Goal: Task Accomplishment & Management: Manage account settings

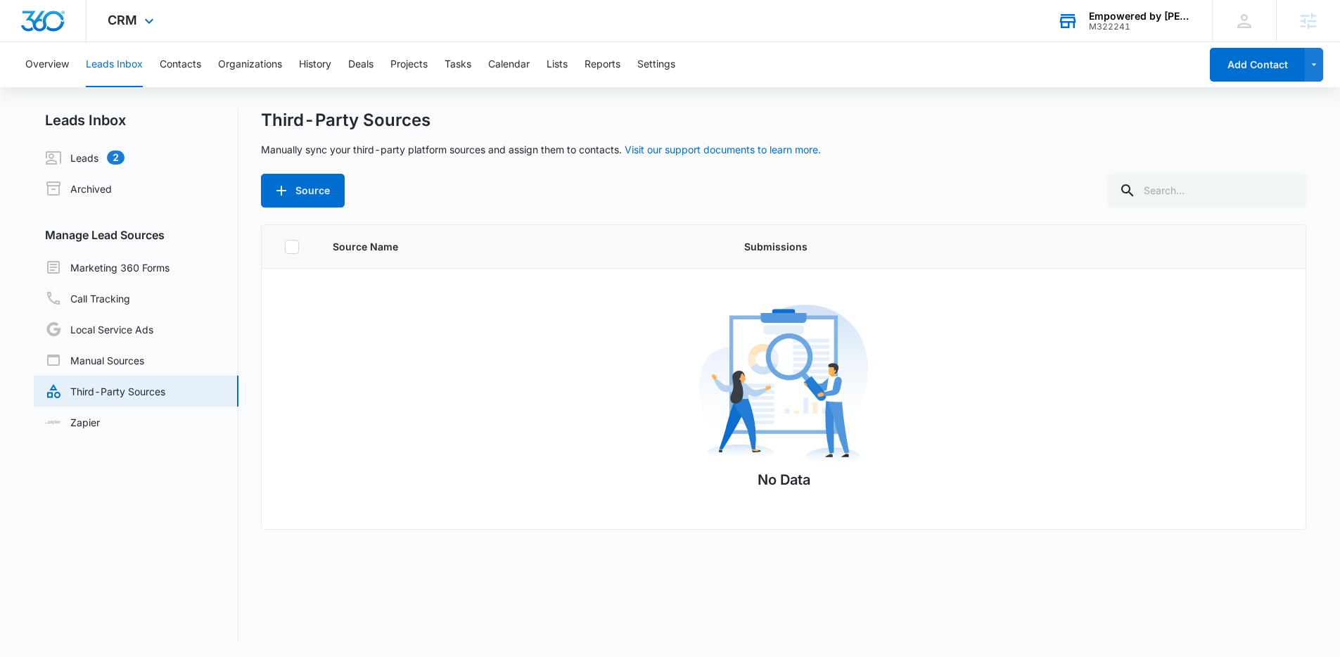
click at [1110, 22] on div "M322241" at bounding box center [1140, 27] width 103 height 10
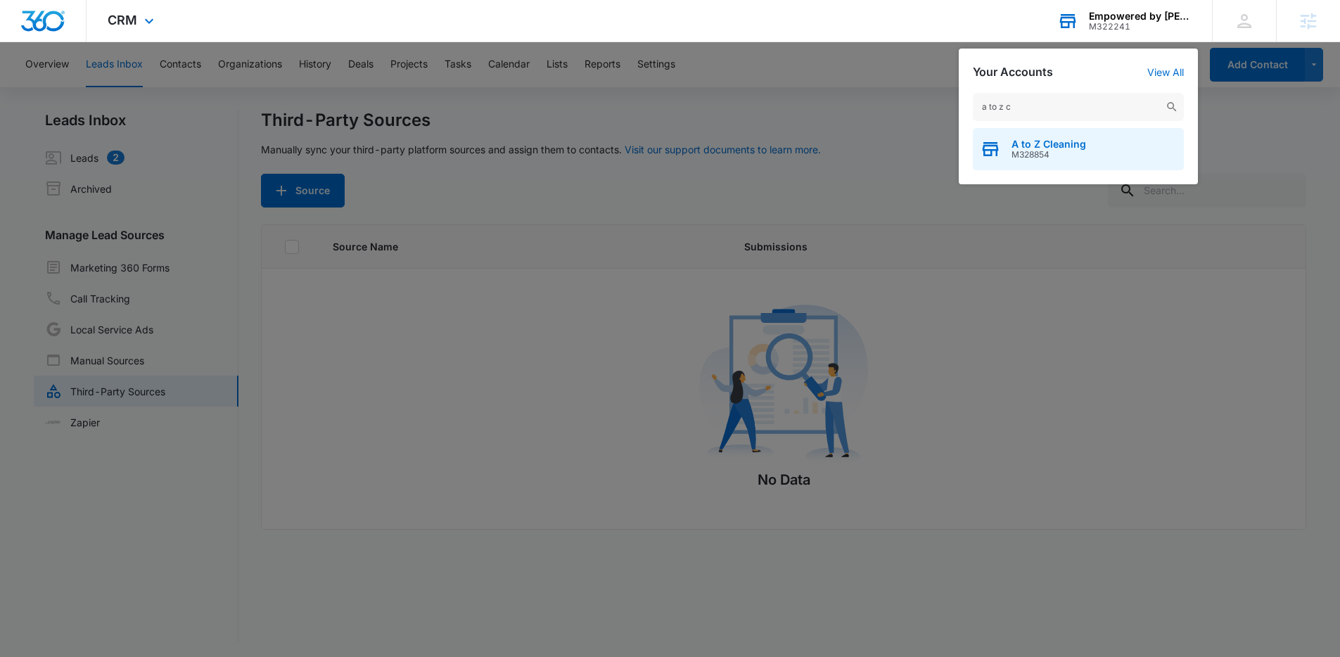
type input "a to z c"
click at [1042, 152] on span "M328854" at bounding box center [1049, 155] width 75 height 10
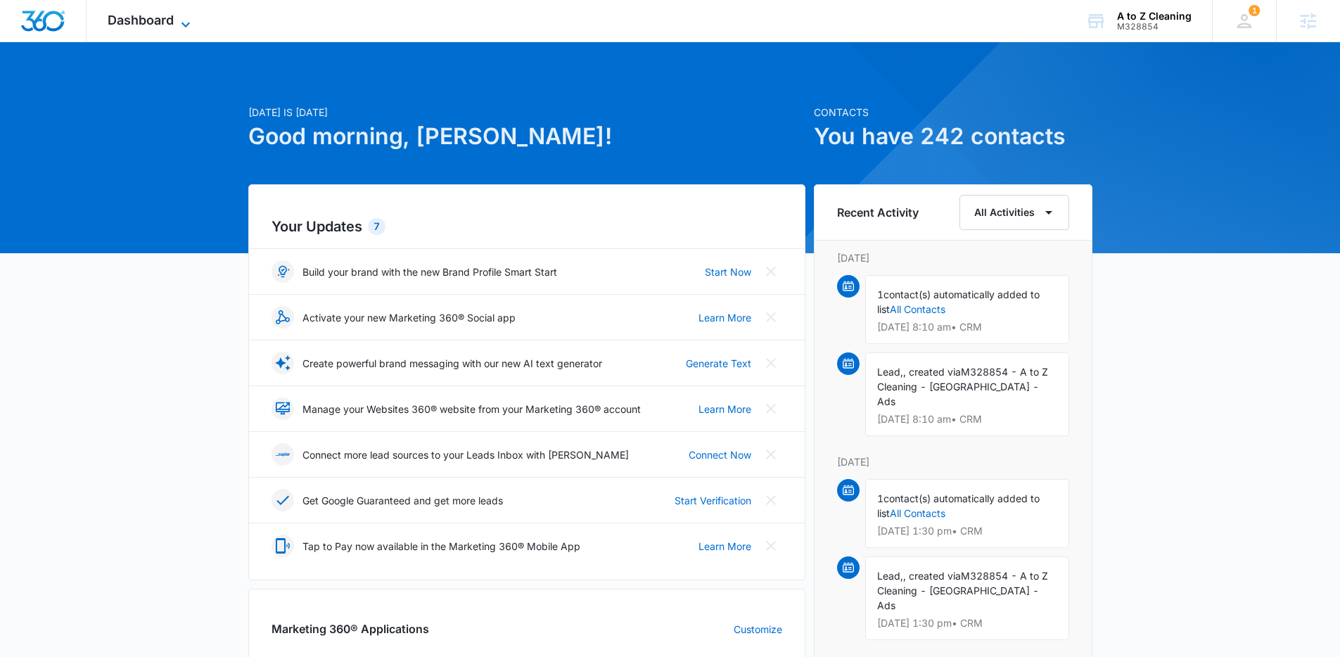
click at [172, 21] on span "Dashboard" at bounding box center [141, 20] width 66 height 15
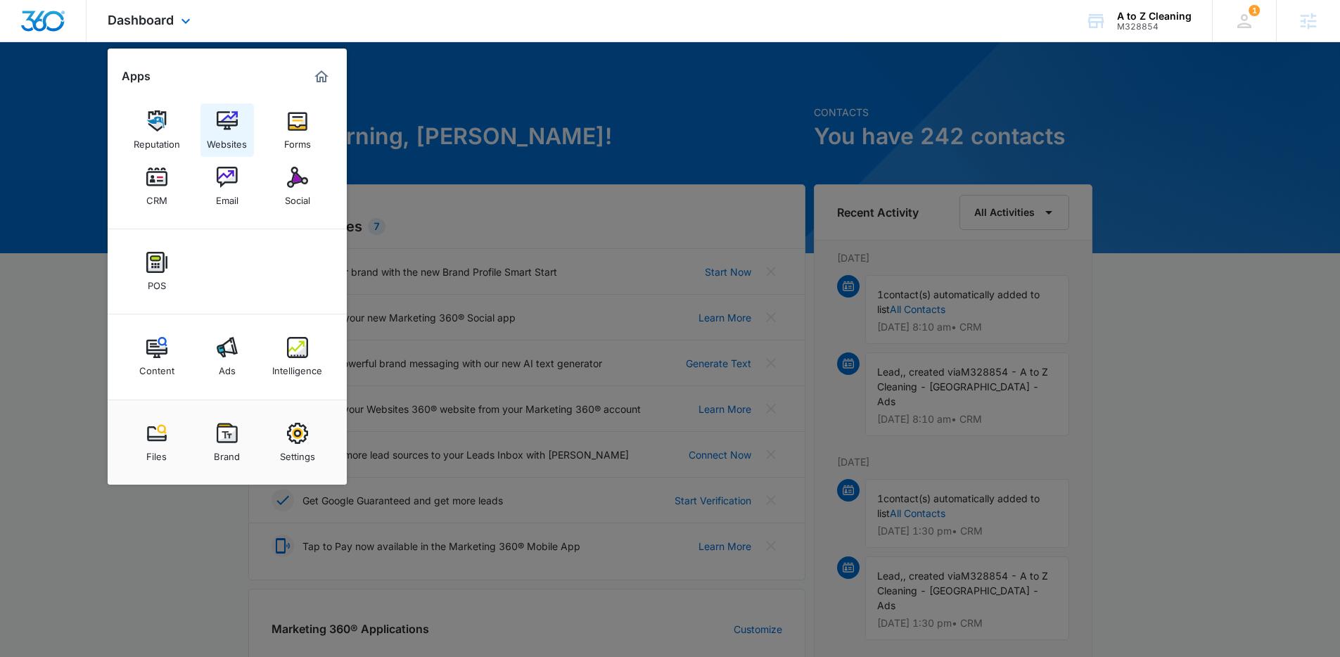
click at [228, 132] on div "Websites" at bounding box center [227, 141] width 40 height 18
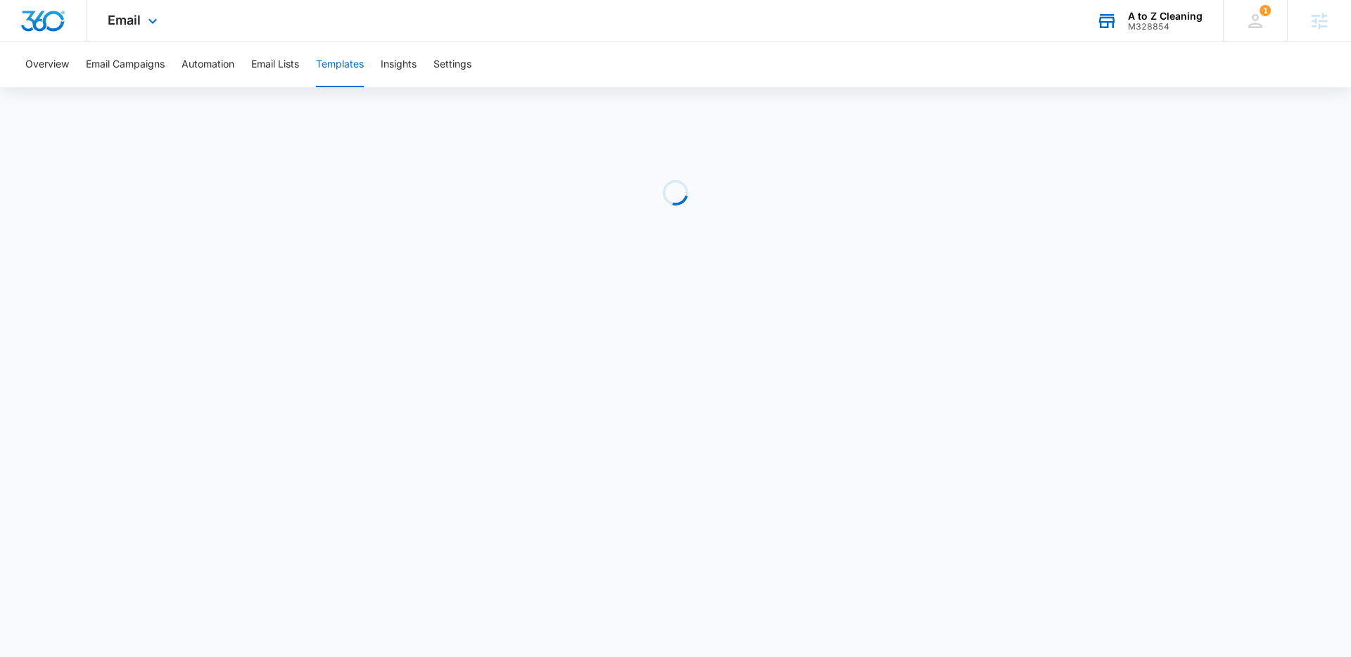
click at [1144, 19] on div "A to Z Cleaning" at bounding box center [1165, 16] width 75 height 11
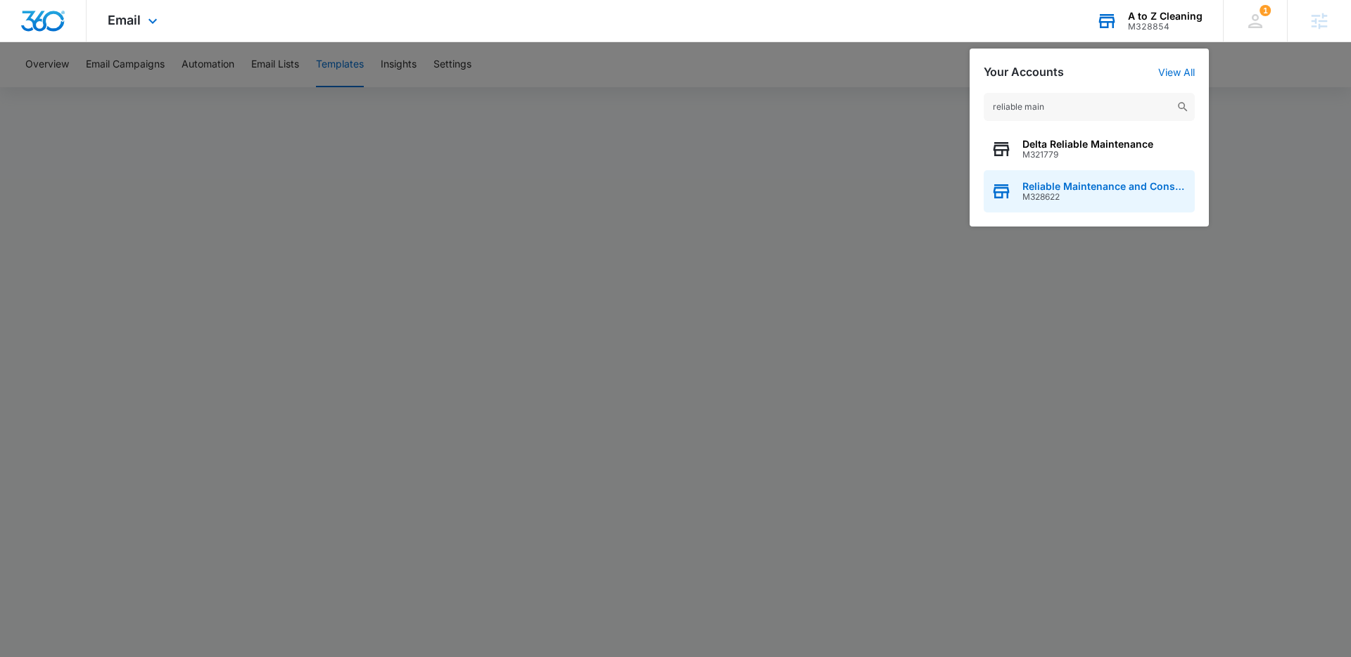
type input "reliable main"
click at [1104, 183] on span "Reliable Maintenance and Consulting" at bounding box center [1104, 186] width 165 height 11
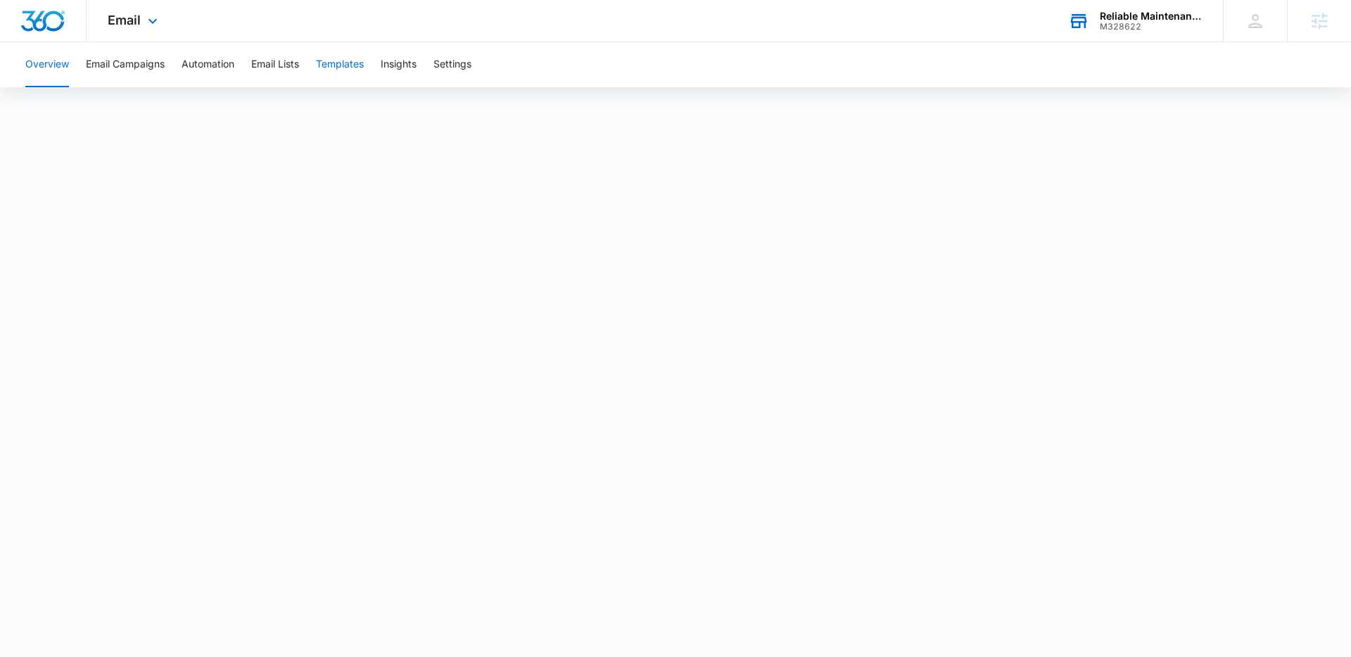
click at [330, 60] on button "Templates" at bounding box center [340, 64] width 48 height 45
click at [147, 16] on icon at bounding box center [152, 24] width 17 height 17
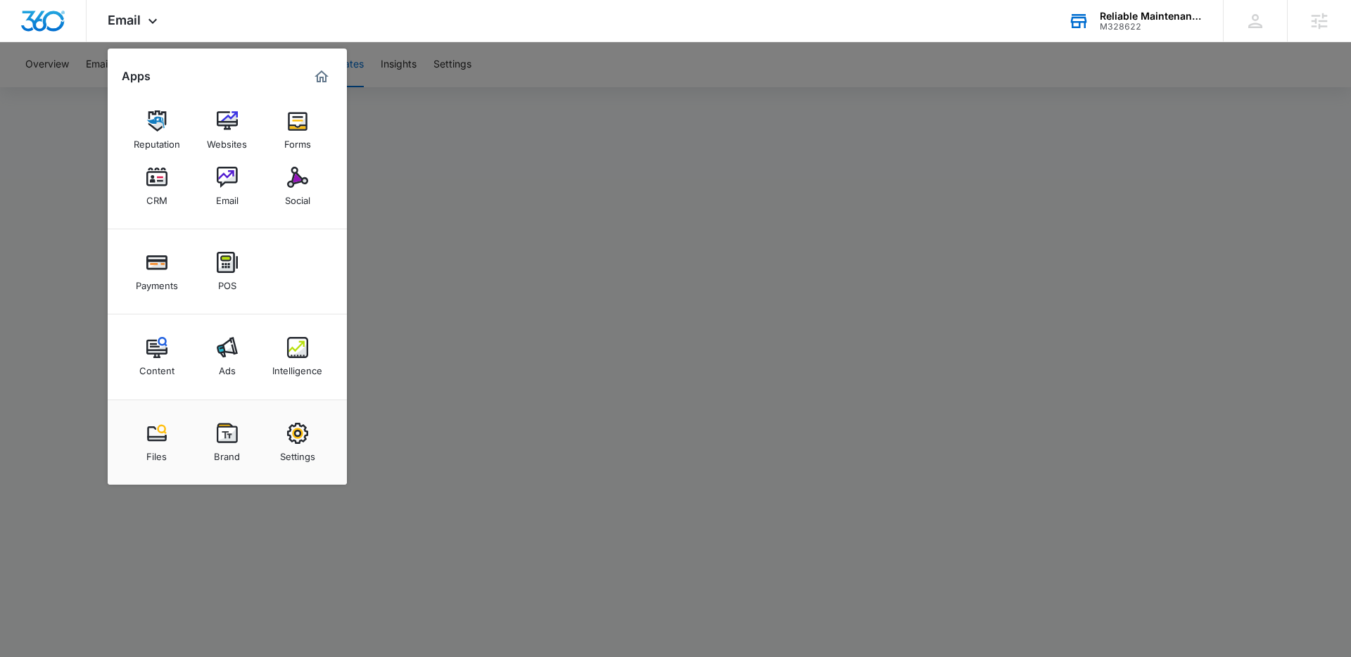
click at [492, 141] on div at bounding box center [675, 328] width 1351 height 657
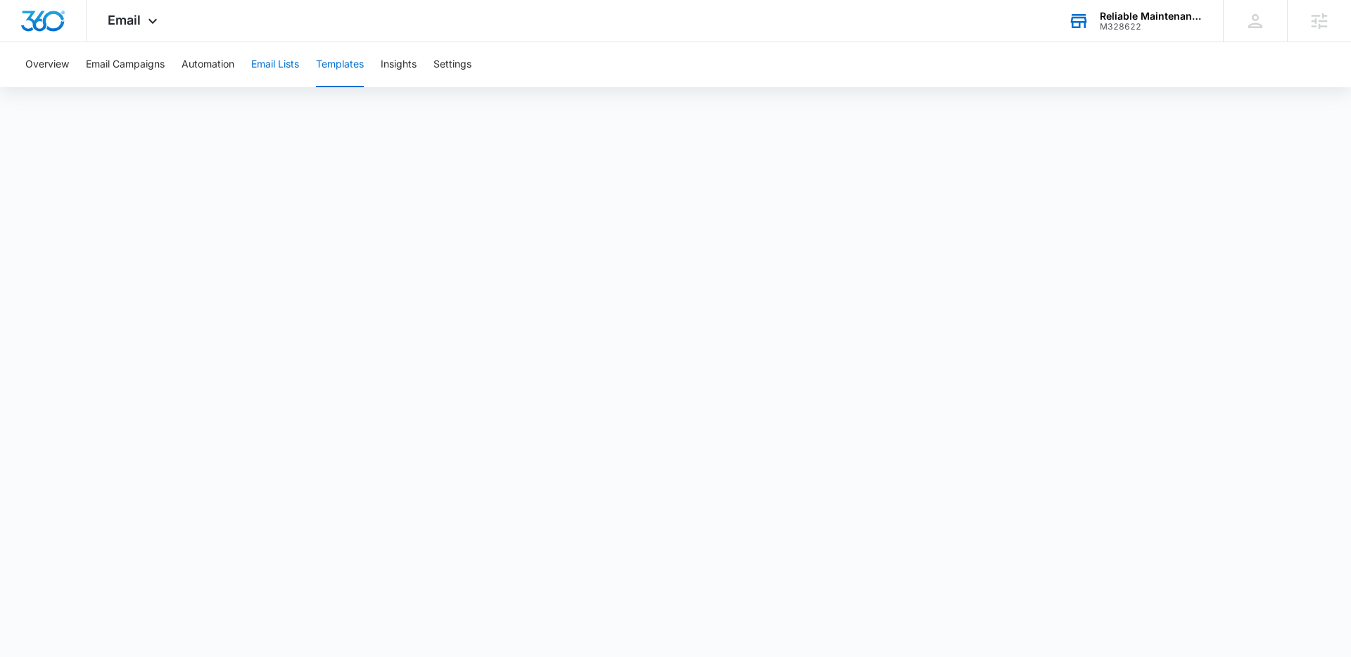
click at [275, 65] on button "Email Lists" at bounding box center [275, 64] width 48 height 45
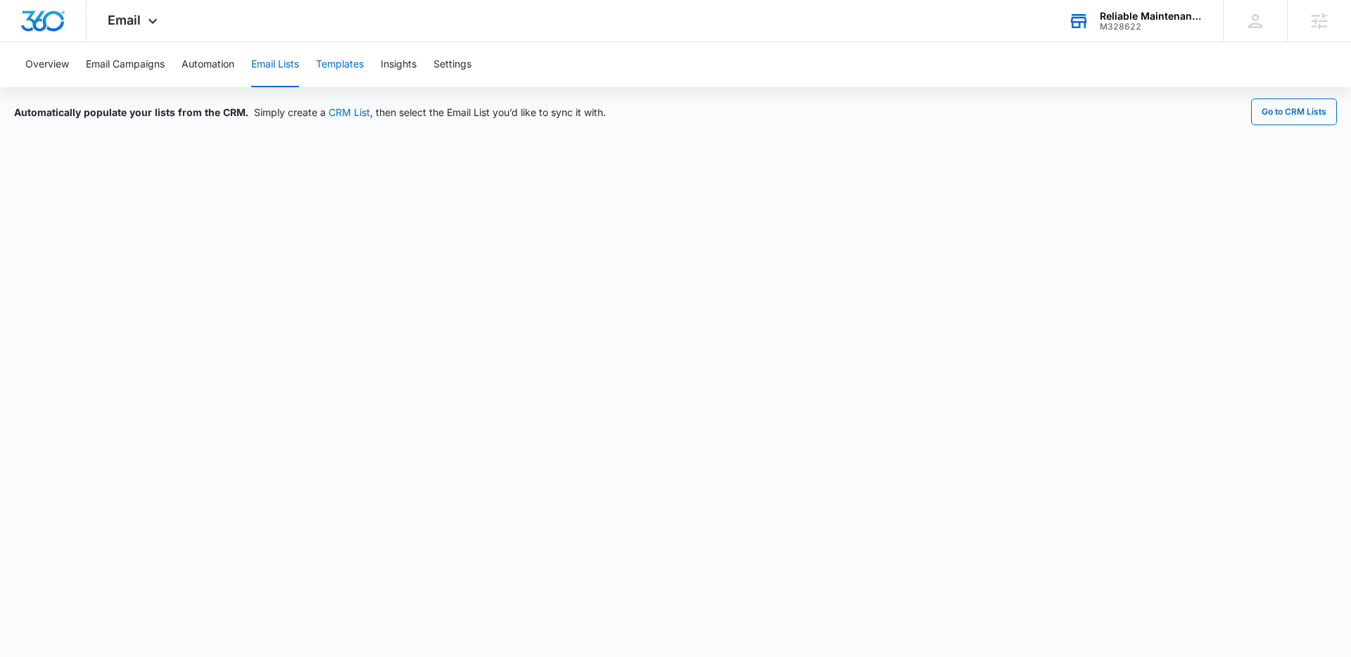
click at [353, 68] on button "Templates" at bounding box center [340, 64] width 48 height 45
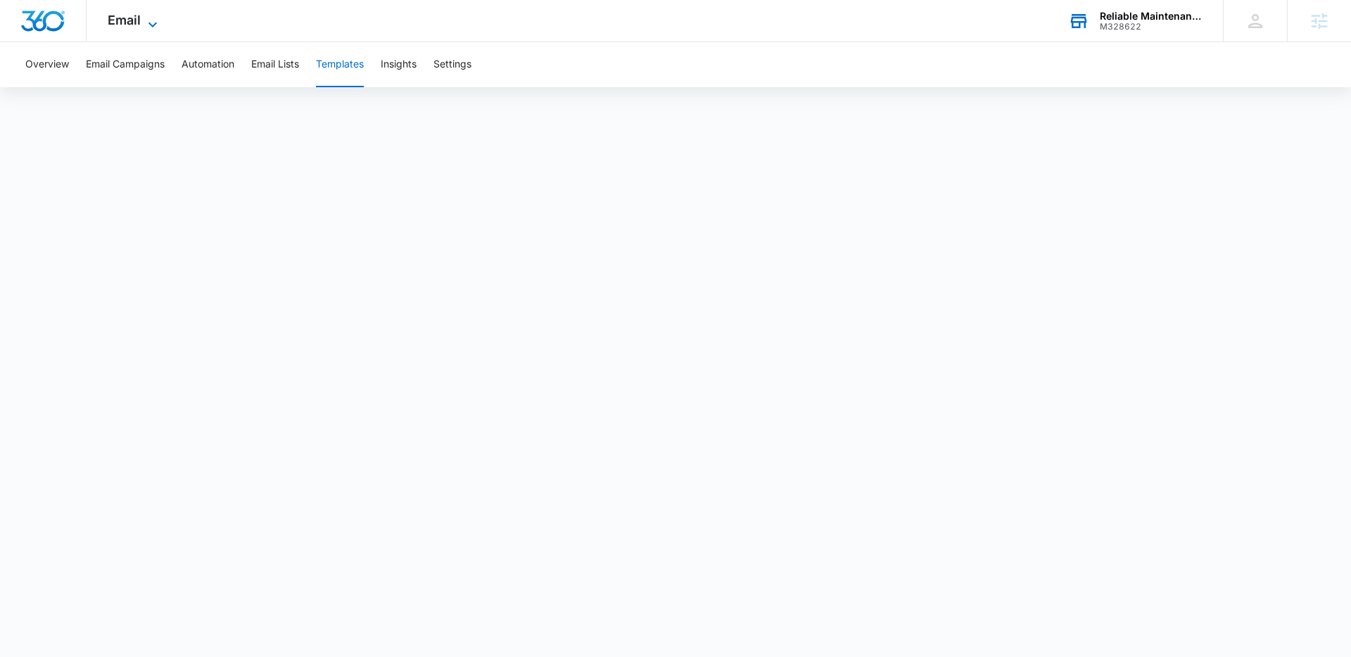
click at [144, 16] on icon at bounding box center [152, 24] width 17 height 17
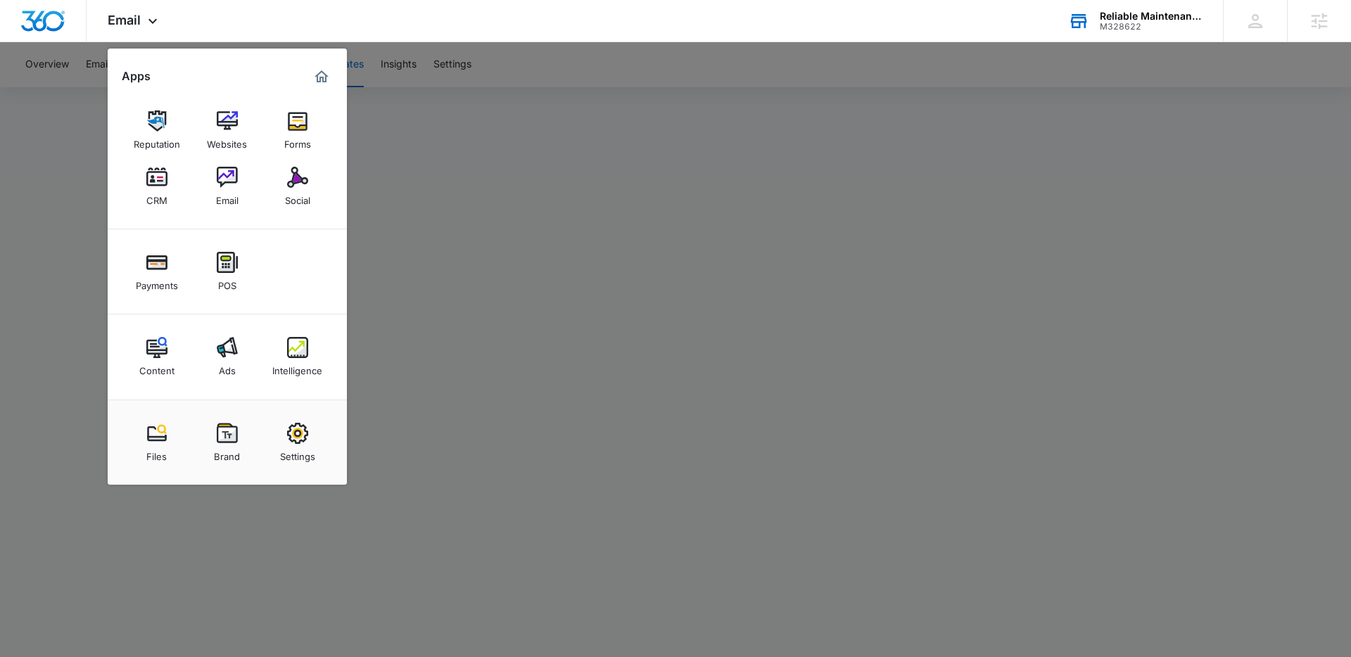
click at [585, 171] on div at bounding box center [675, 328] width 1351 height 657
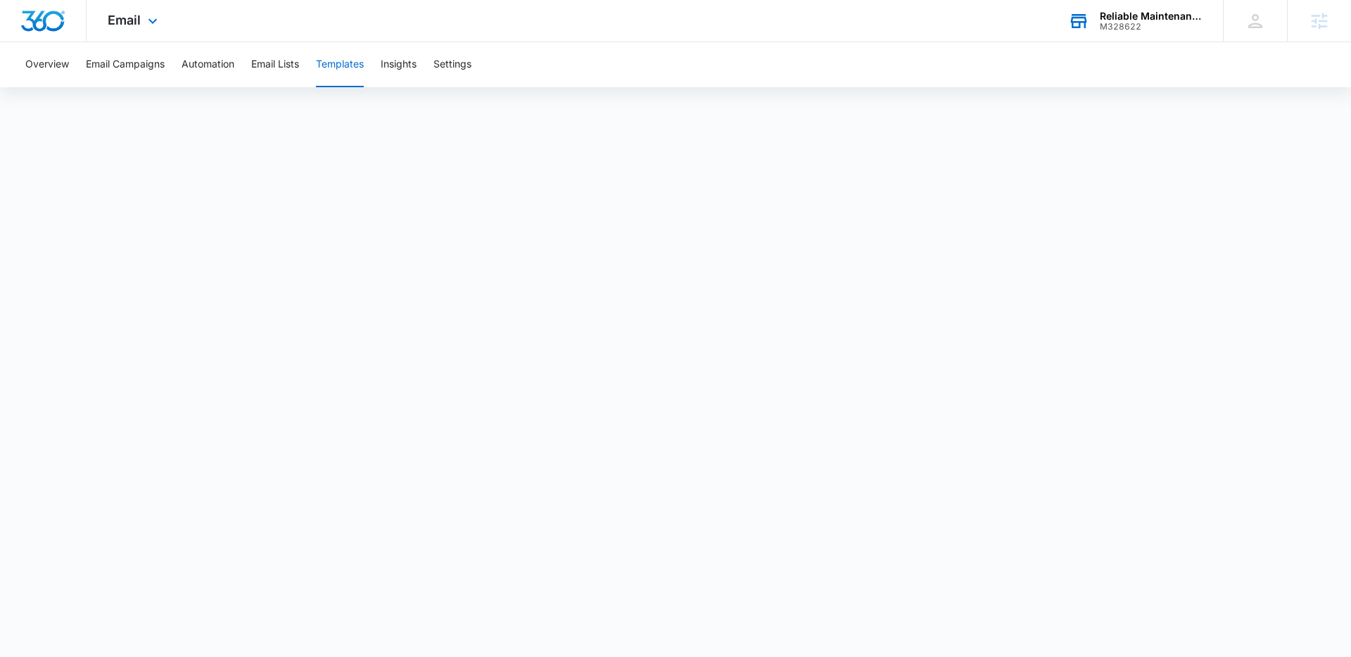
click at [162, 28] on div "Email Apps Reputation Websites Forms CRM Email Social Payments POS Content Ads …" at bounding box center [135, 21] width 96 height 42
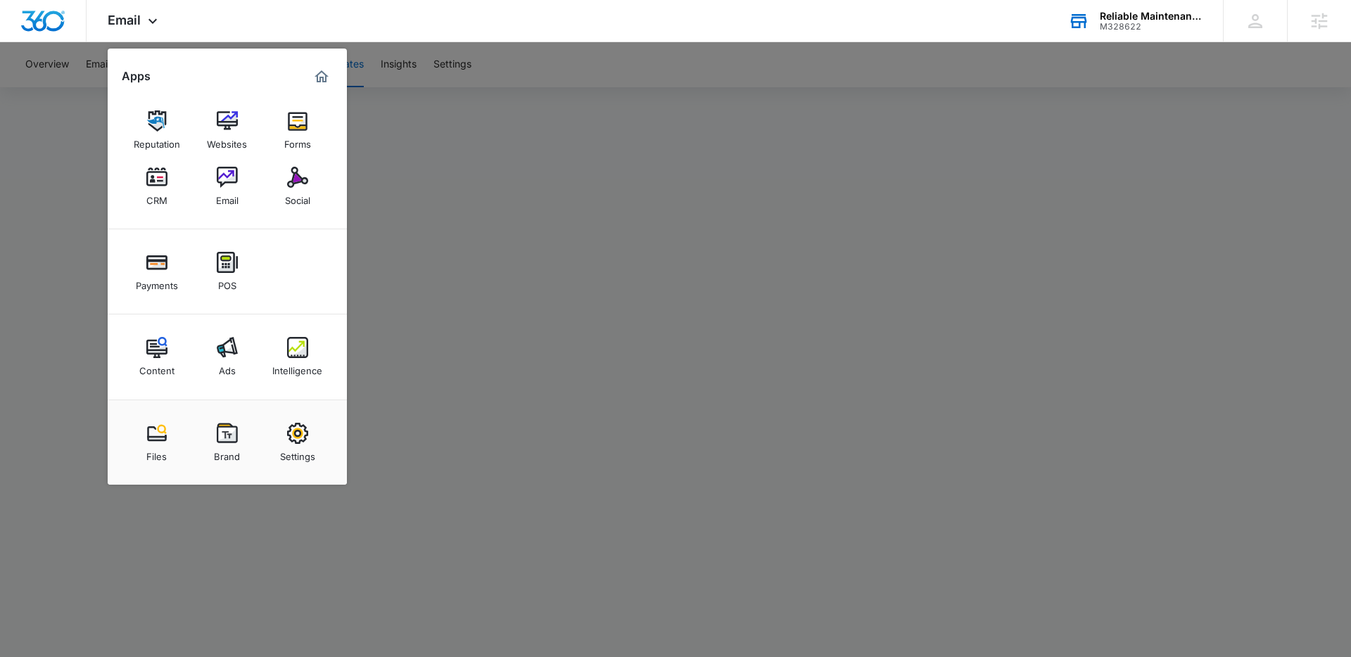
click at [528, 160] on div at bounding box center [675, 328] width 1351 height 657
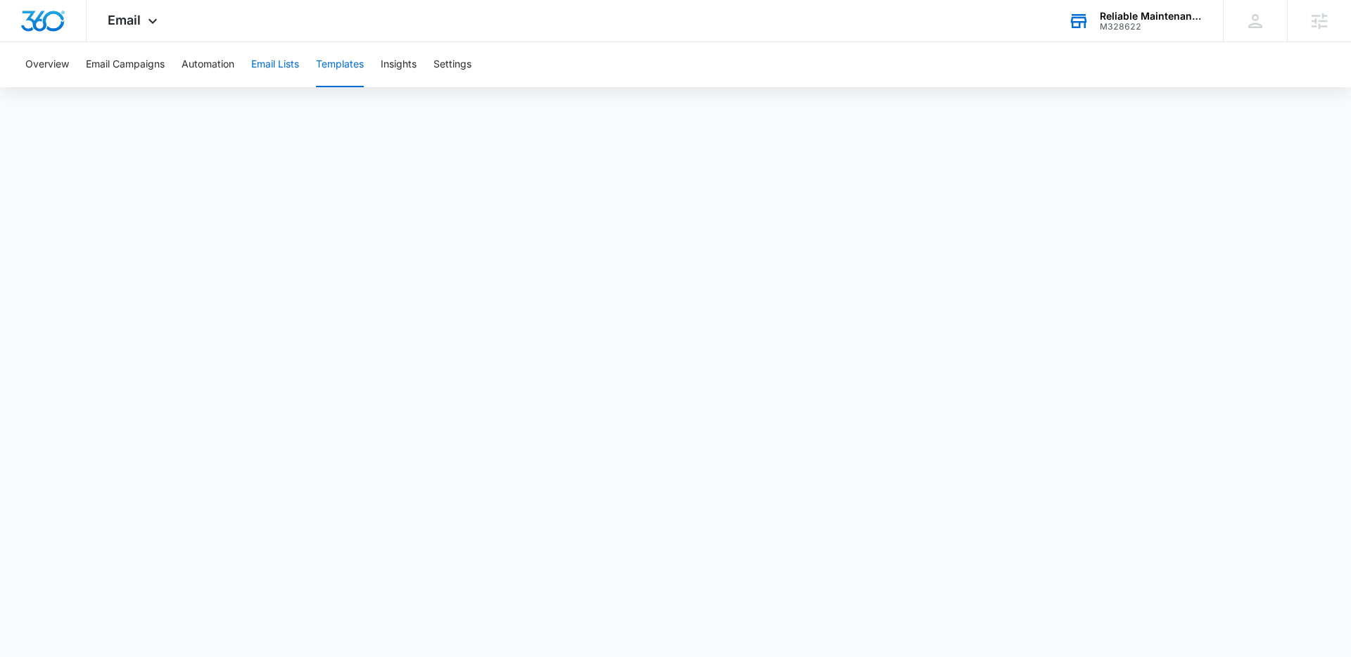
click at [290, 58] on button "Email Lists" at bounding box center [275, 64] width 48 height 45
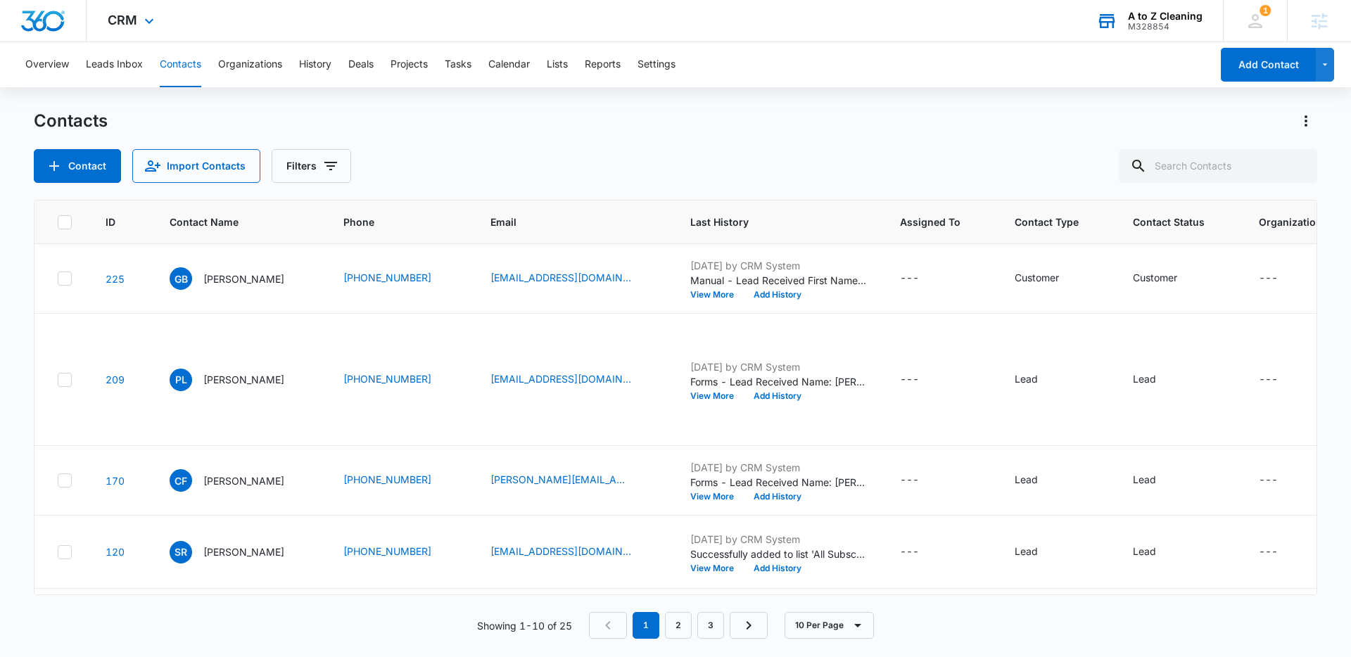
click at [1155, 14] on div "A to Z Cleaning" at bounding box center [1165, 16] width 75 height 11
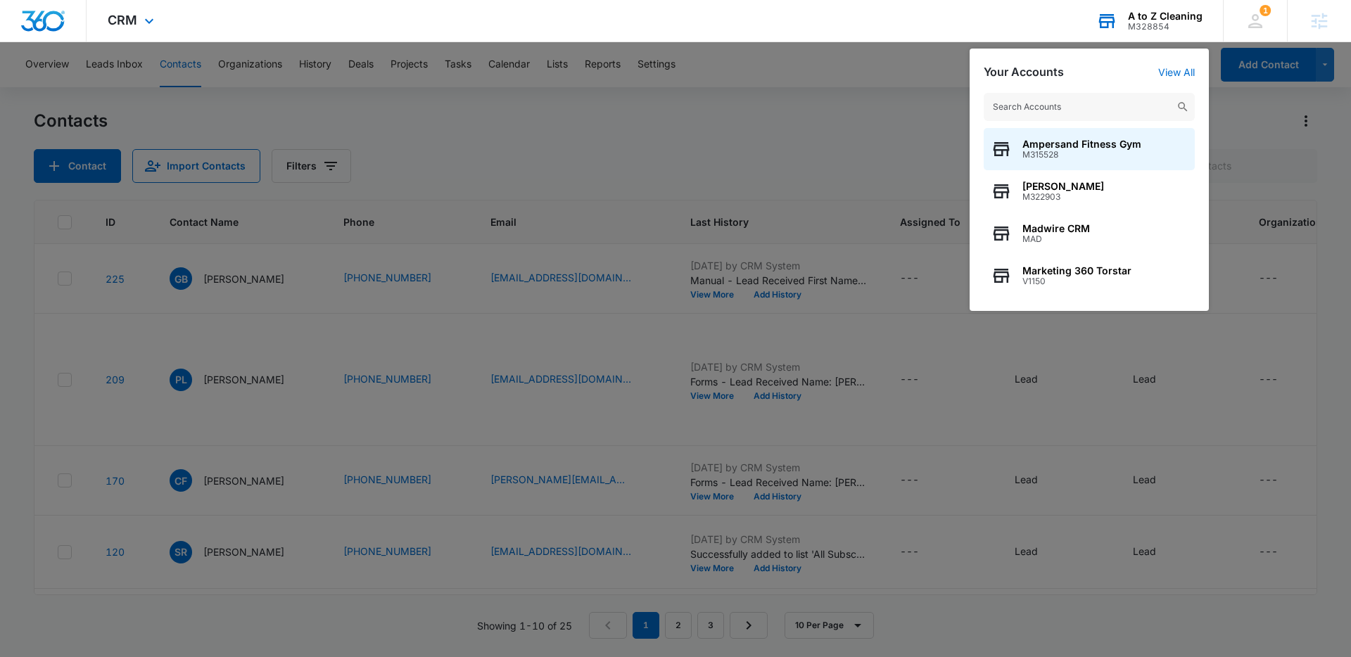
click at [1086, 103] on input "text" at bounding box center [1089, 107] width 211 height 28
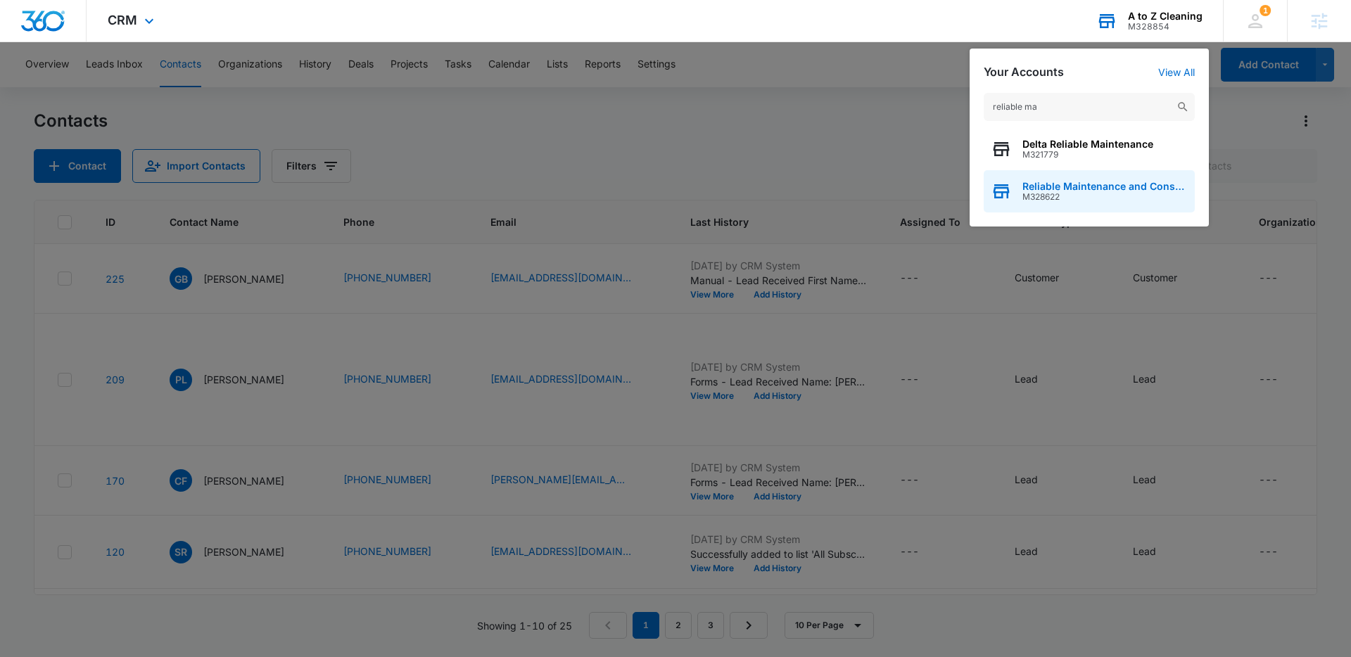
type input "reliable ma"
click at [1148, 175] on div "Reliable Maintenance and Consulting M328622" at bounding box center [1089, 191] width 211 height 42
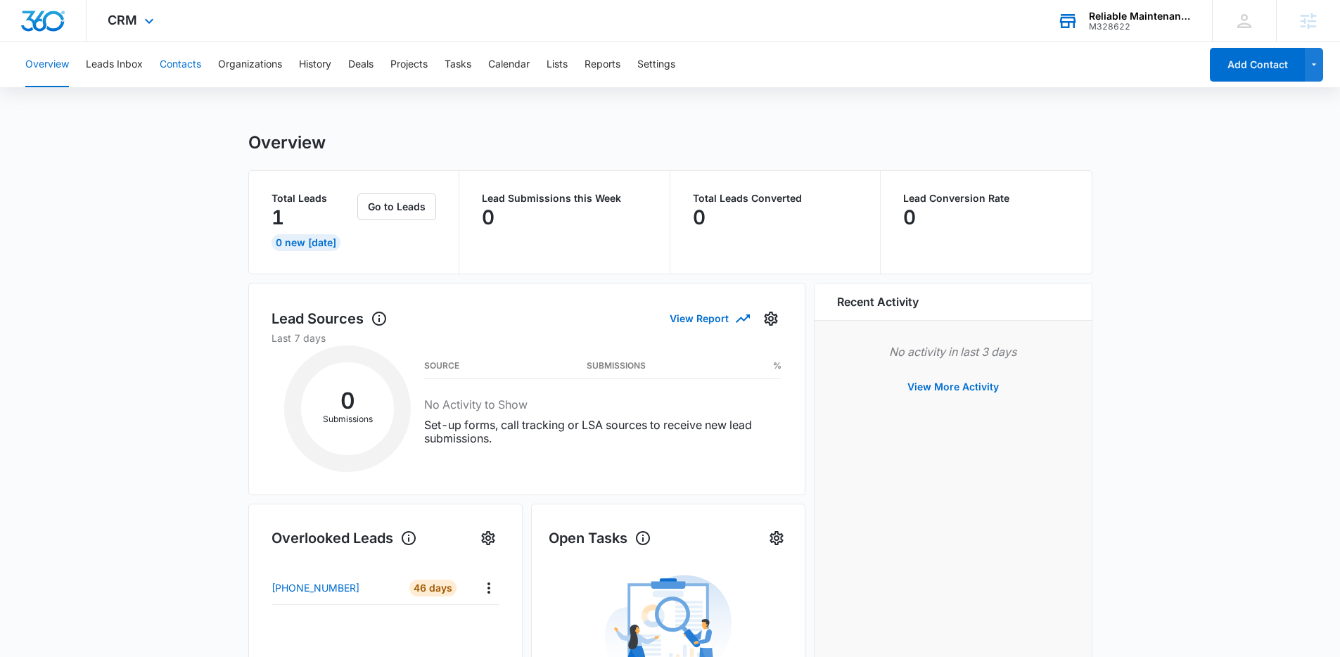
click at [186, 66] on button "Contacts" at bounding box center [181, 64] width 42 height 45
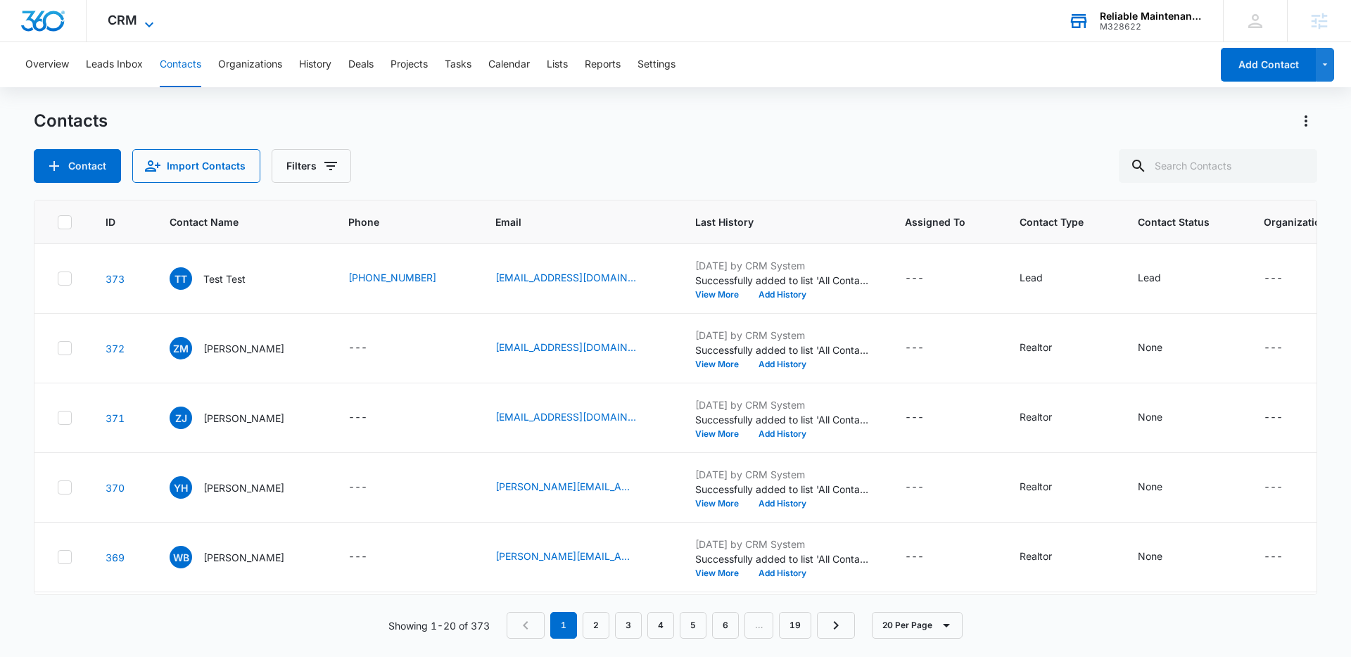
click at [153, 20] on icon at bounding box center [149, 24] width 17 height 17
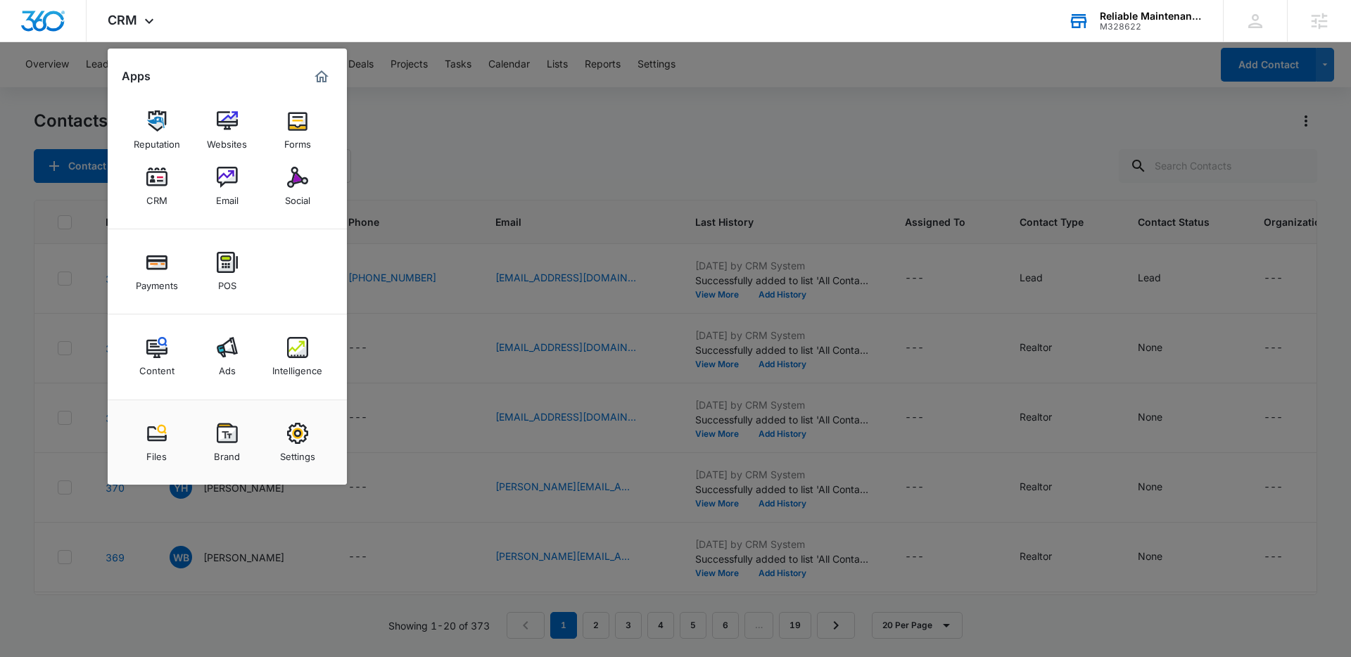
click at [627, 129] on div at bounding box center [675, 328] width 1351 height 657
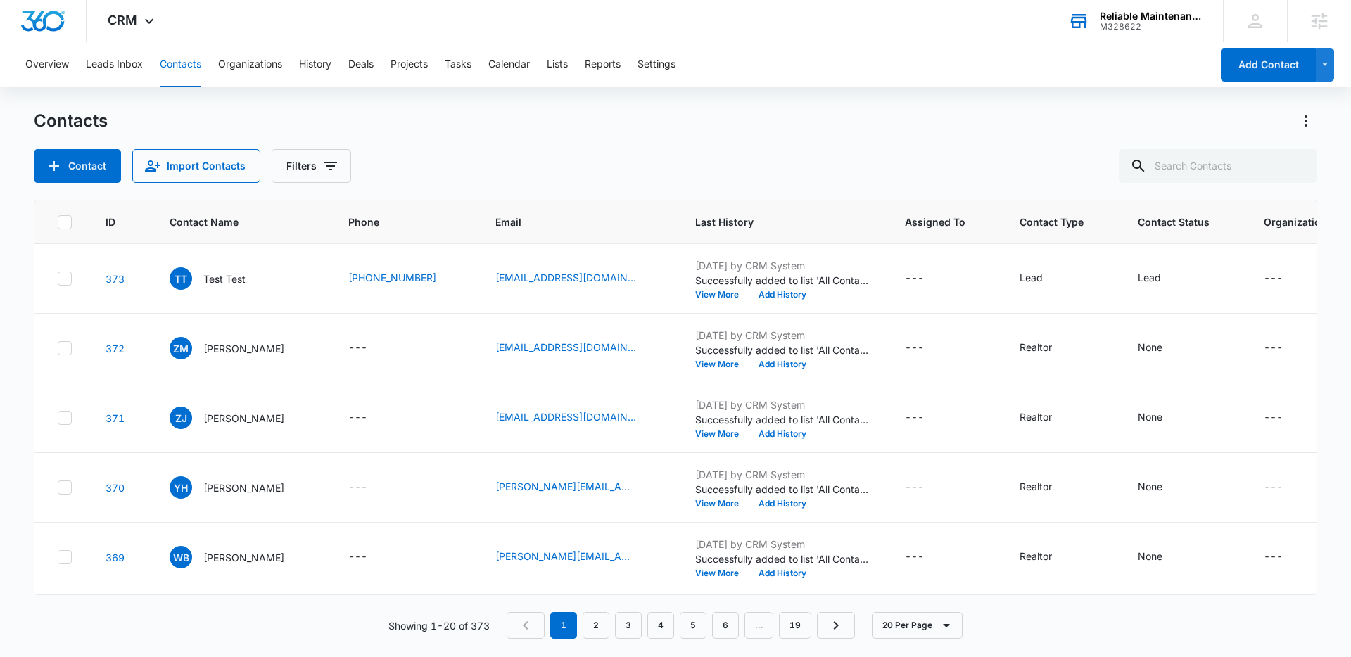
click at [483, 627] on p "Showing 1-20 of 373" at bounding box center [438, 625] width 101 height 15
click at [1032, 348] on div "Realtor" at bounding box center [1036, 347] width 32 height 15
click at [1051, 110] on div "Contacts" at bounding box center [675, 121] width 1283 height 23
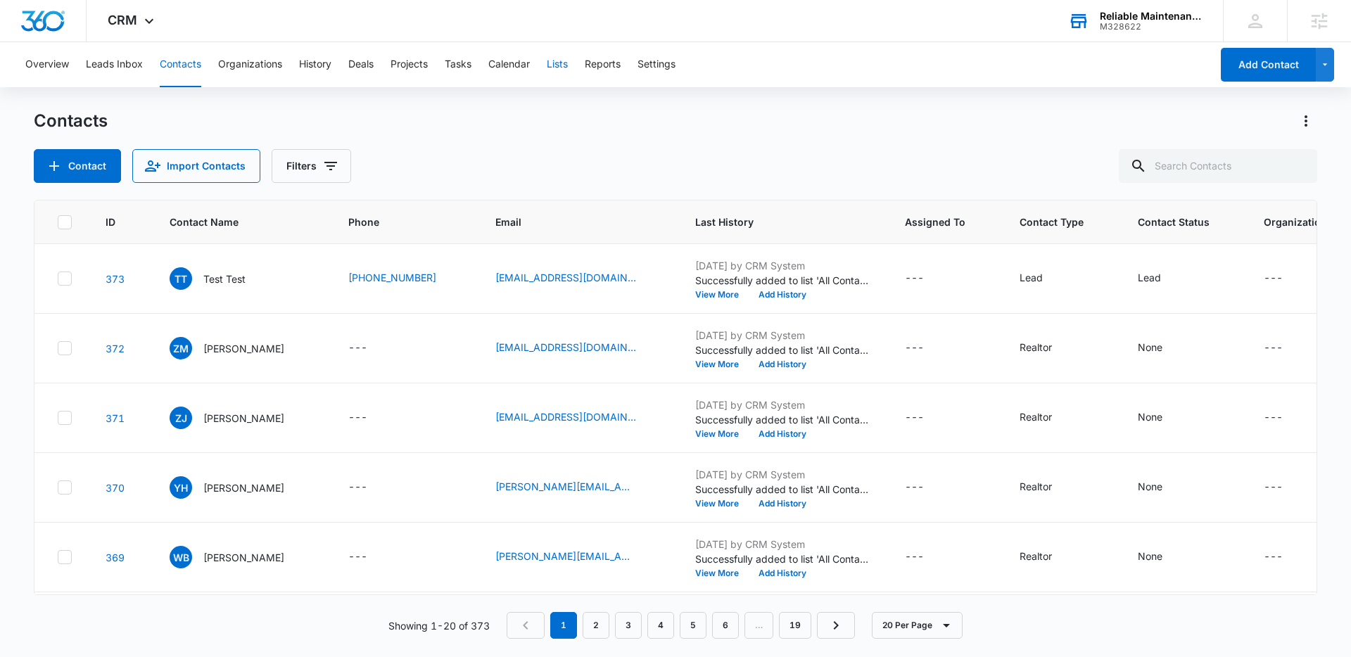
click at [554, 67] on button "Lists" at bounding box center [557, 64] width 21 height 45
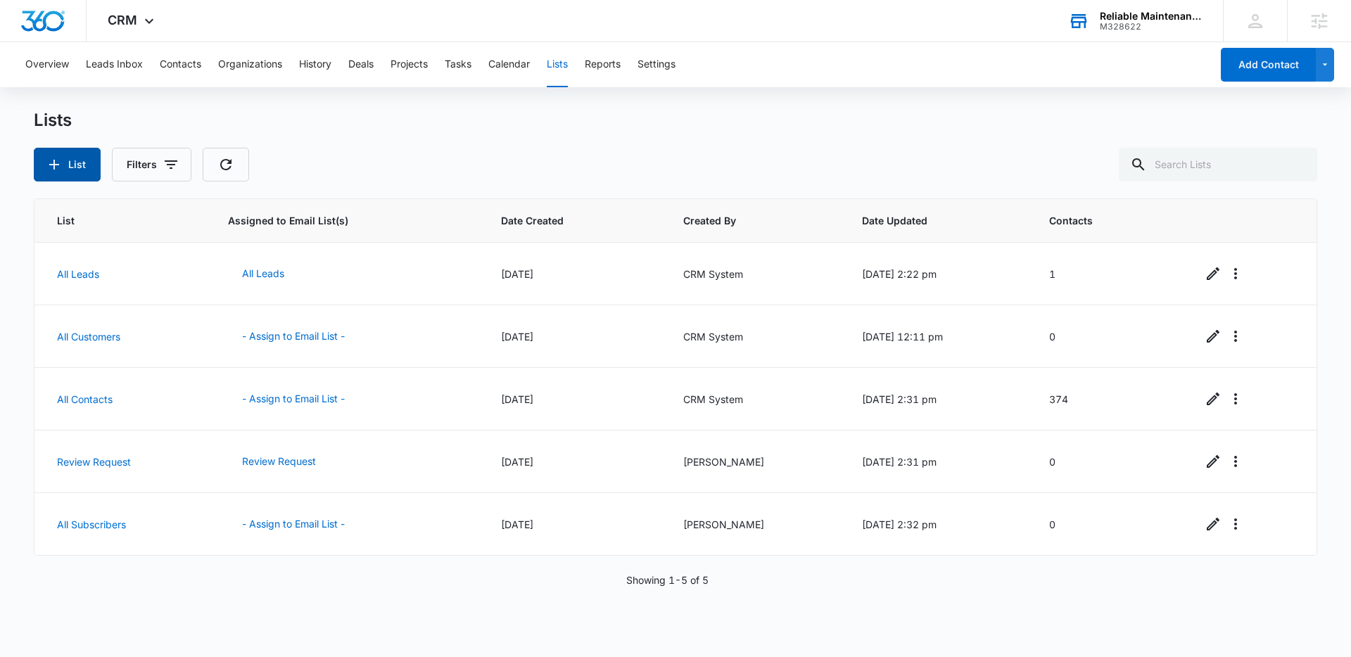
click at [72, 151] on button "List" at bounding box center [67, 165] width 67 height 34
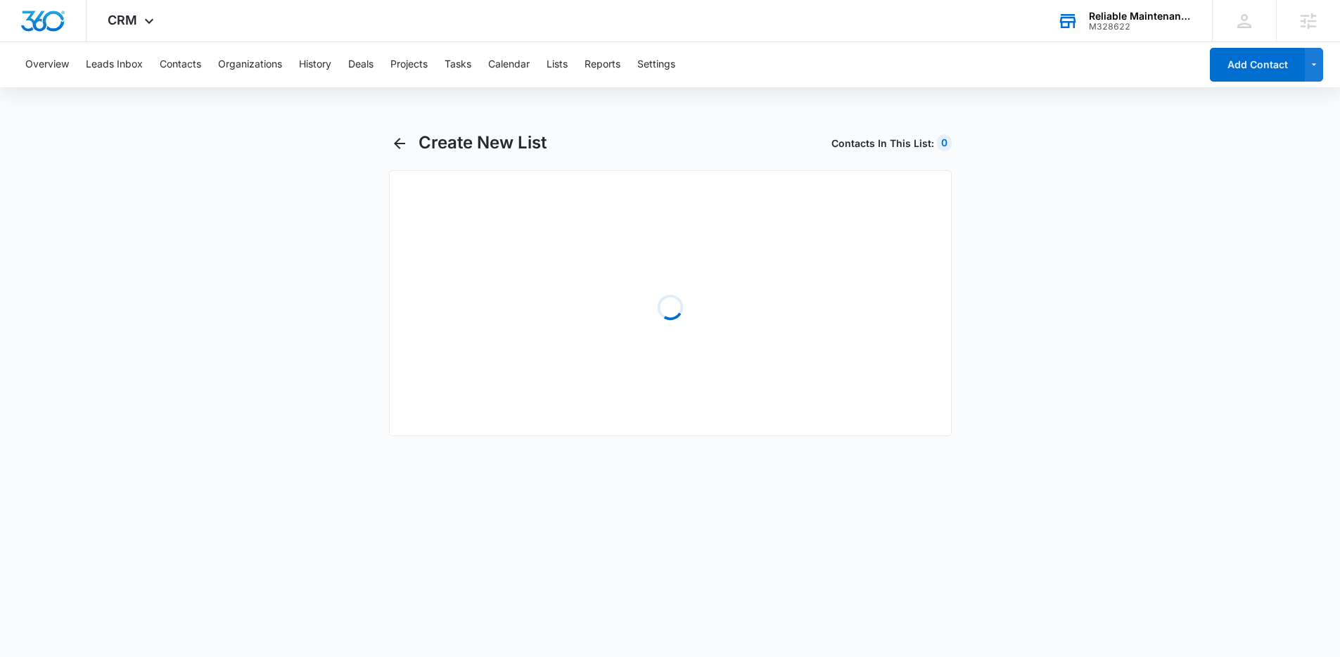
select select "31"
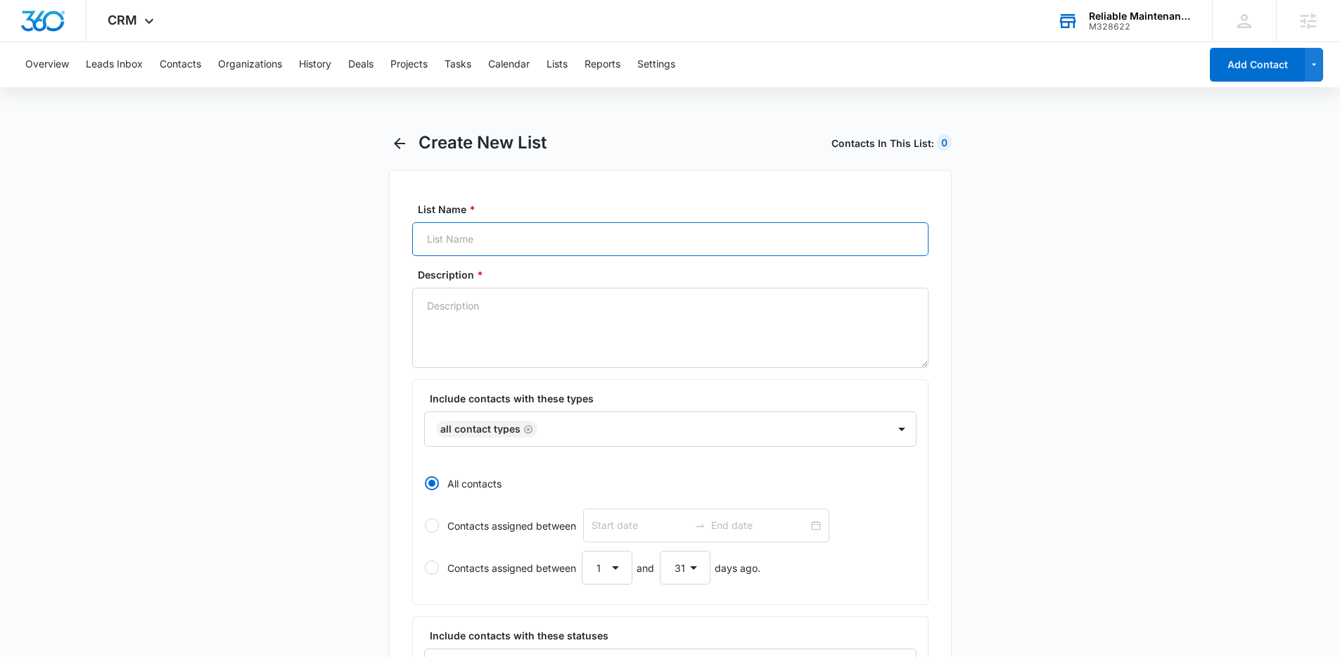
click at [478, 245] on input "List Name *" at bounding box center [670, 239] width 516 height 34
type input "Realtor List"
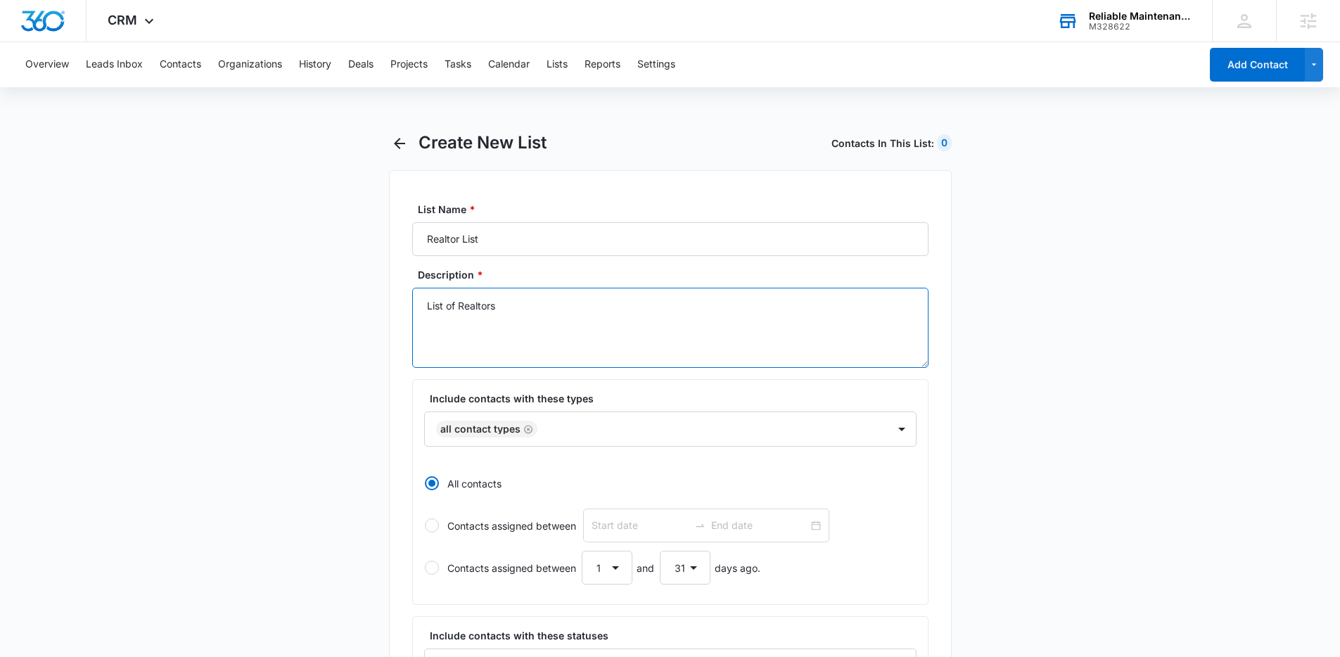
type textarea "List of Realtors"
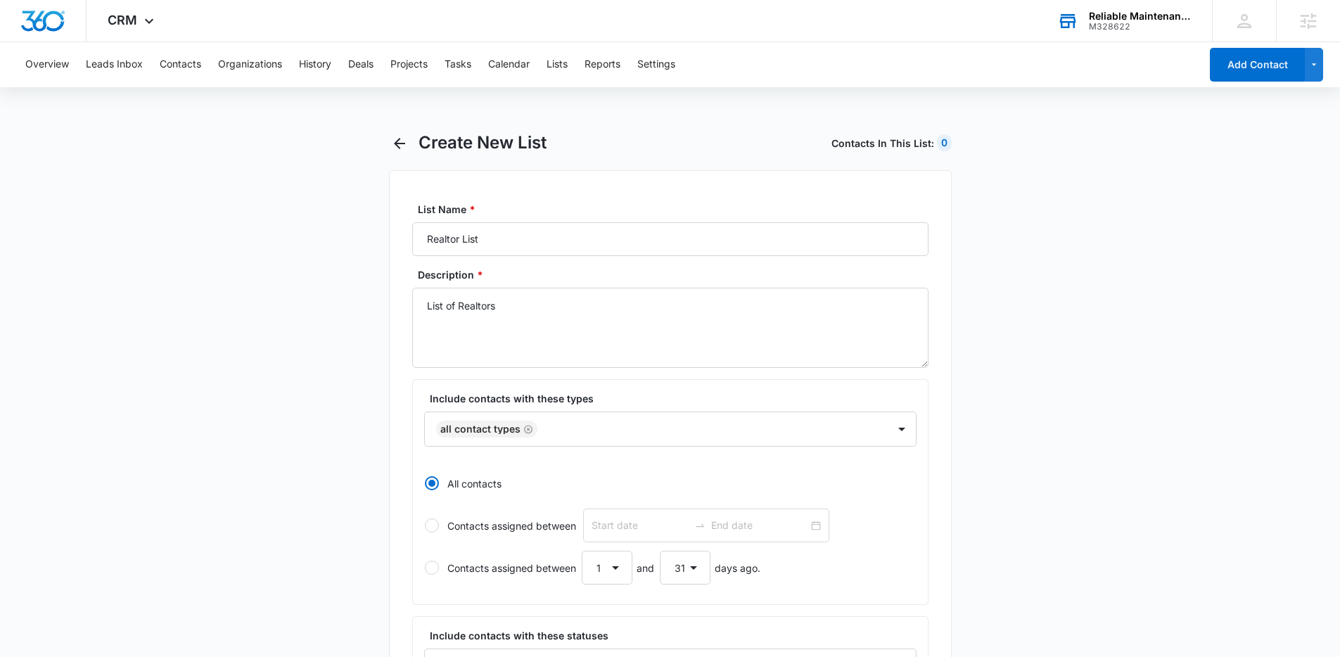
click at [248, 285] on main "Create New List Contacts In This List : 0 List Name * Realtor List Description …" at bounding box center [670, 637] width 1340 height 1010
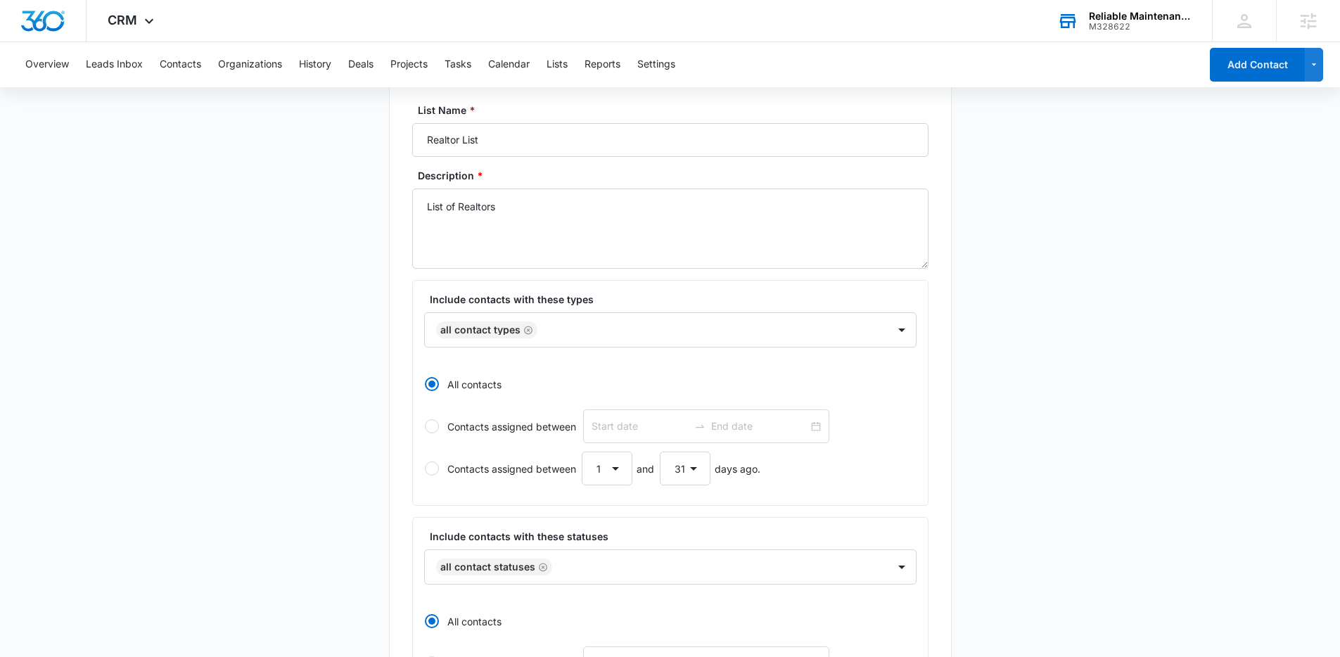
scroll to position [101, 0]
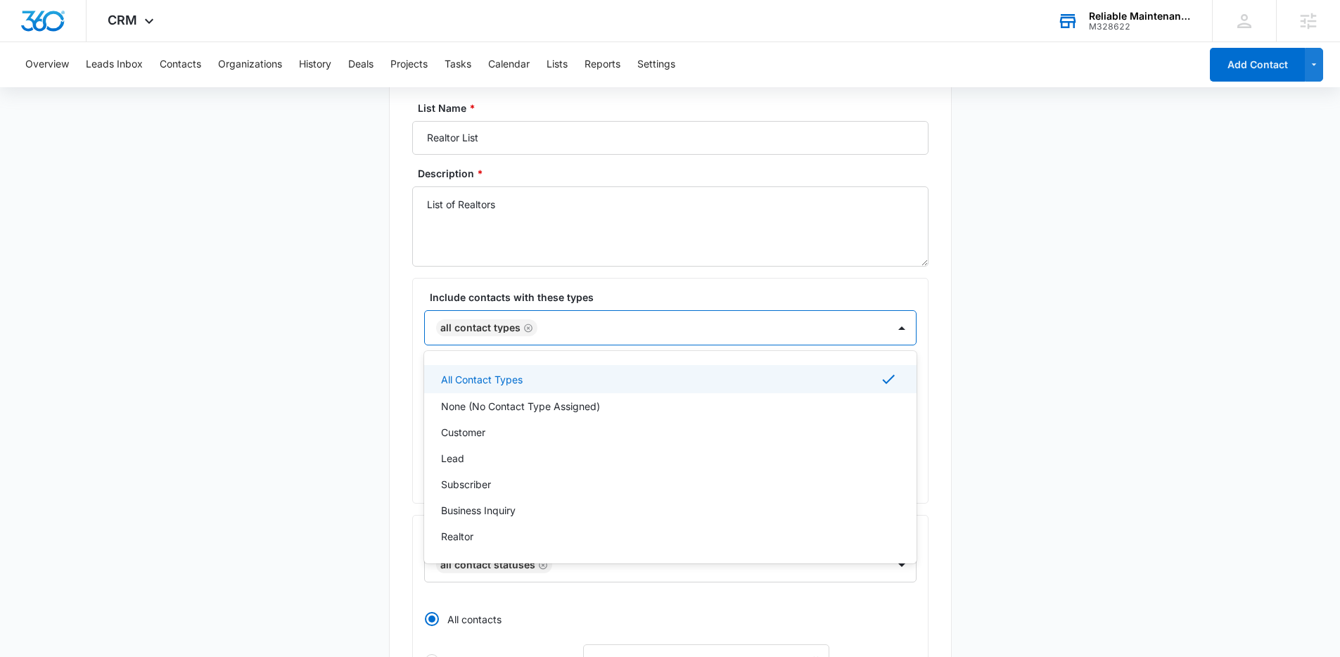
click at [557, 328] on div at bounding box center [706, 328] width 328 height 18
click at [460, 539] on p "Realtor" at bounding box center [457, 536] width 32 height 15
click at [525, 329] on icon "Remove All Contact Types" at bounding box center [528, 328] width 10 height 11
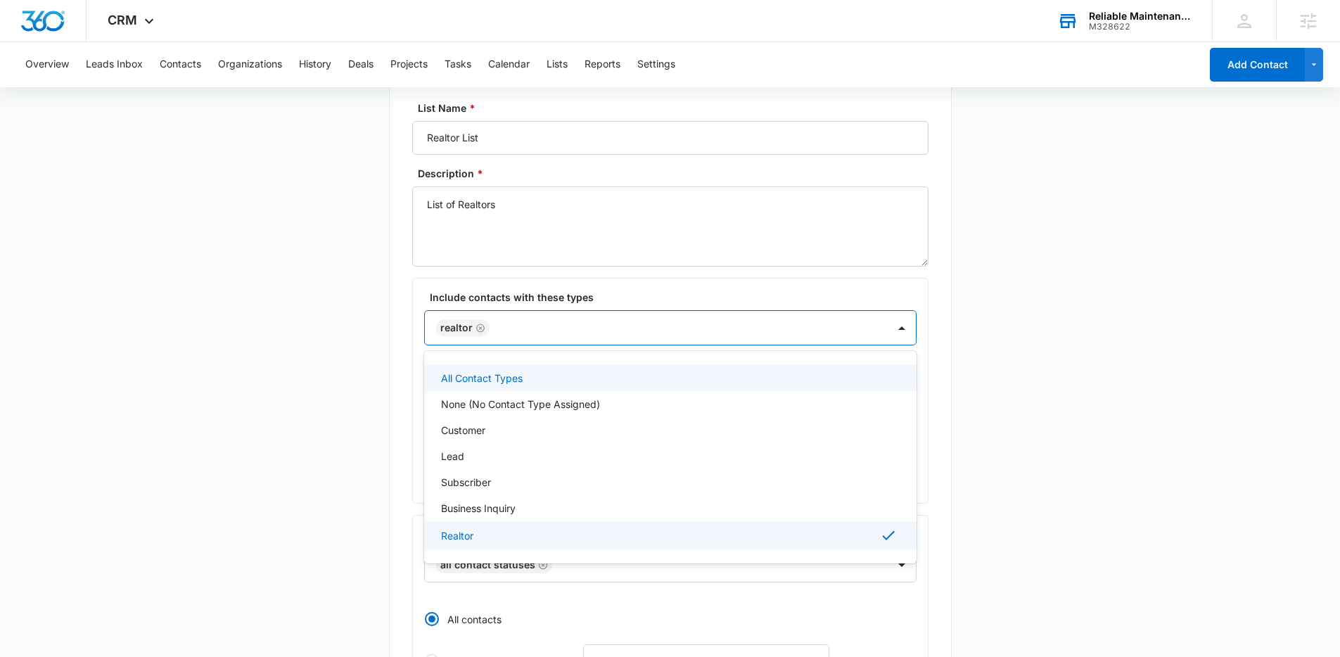
click at [331, 356] on main "Create New List Contacts In This List : 0 List Name * Realtor List Description …" at bounding box center [670, 536] width 1340 height 1010
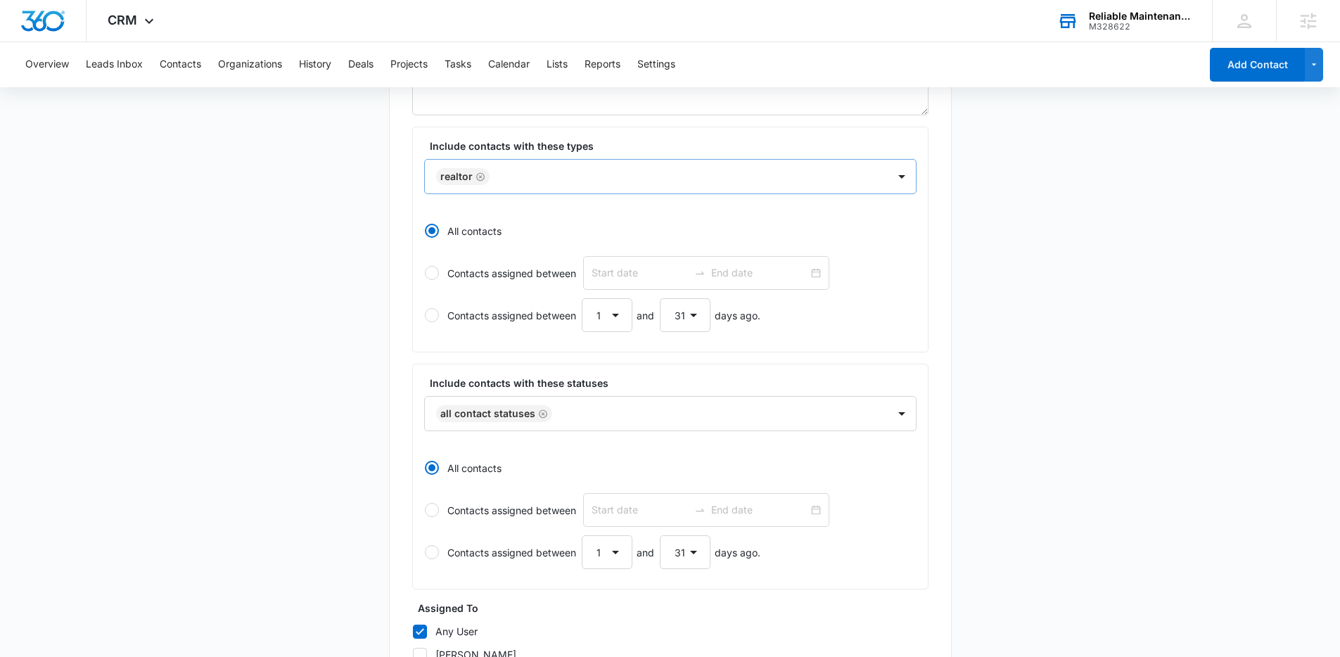
scroll to position [254, 0]
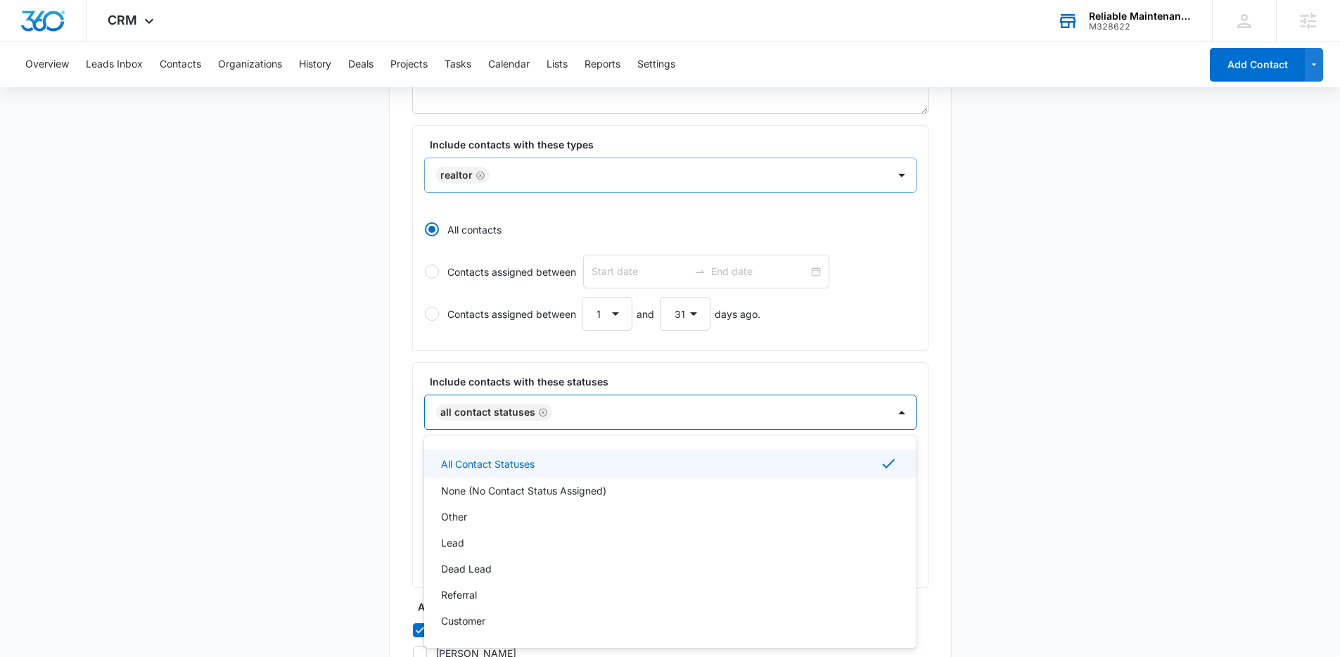
click at [654, 412] on div at bounding box center [713, 413] width 313 height 18
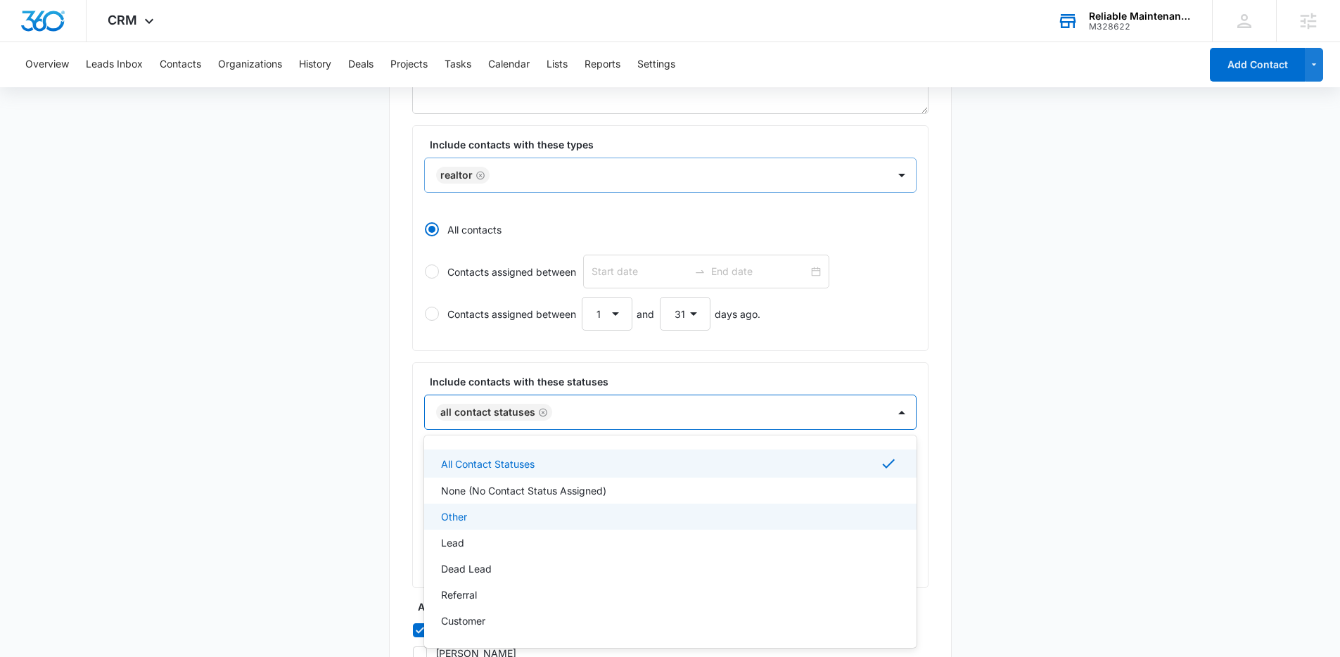
click at [288, 372] on main "Create New List Contacts In This List : 372 List Name * Realtor List Descriptio…" at bounding box center [670, 383] width 1340 height 1010
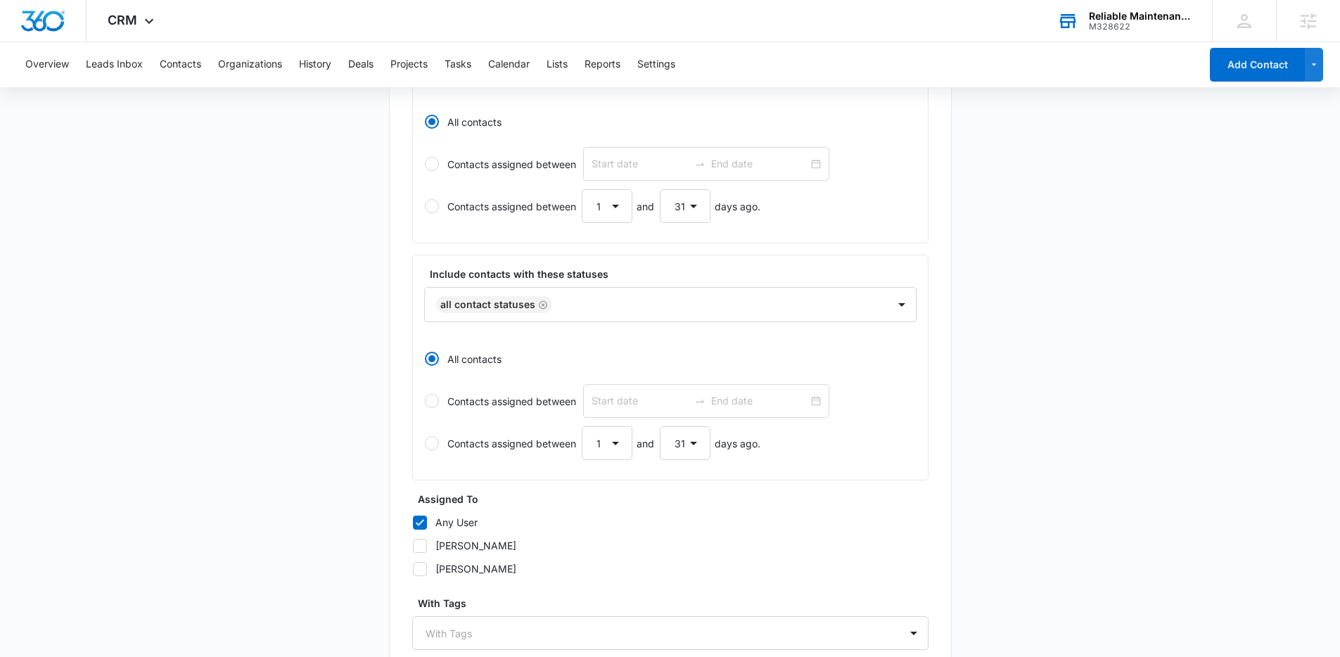
scroll to position [362, 0]
click at [348, 367] on main "Create New List Contacts In This List : 372 List Name * Realtor List Descriptio…" at bounding box center [670, 275] width 1340 height 1010
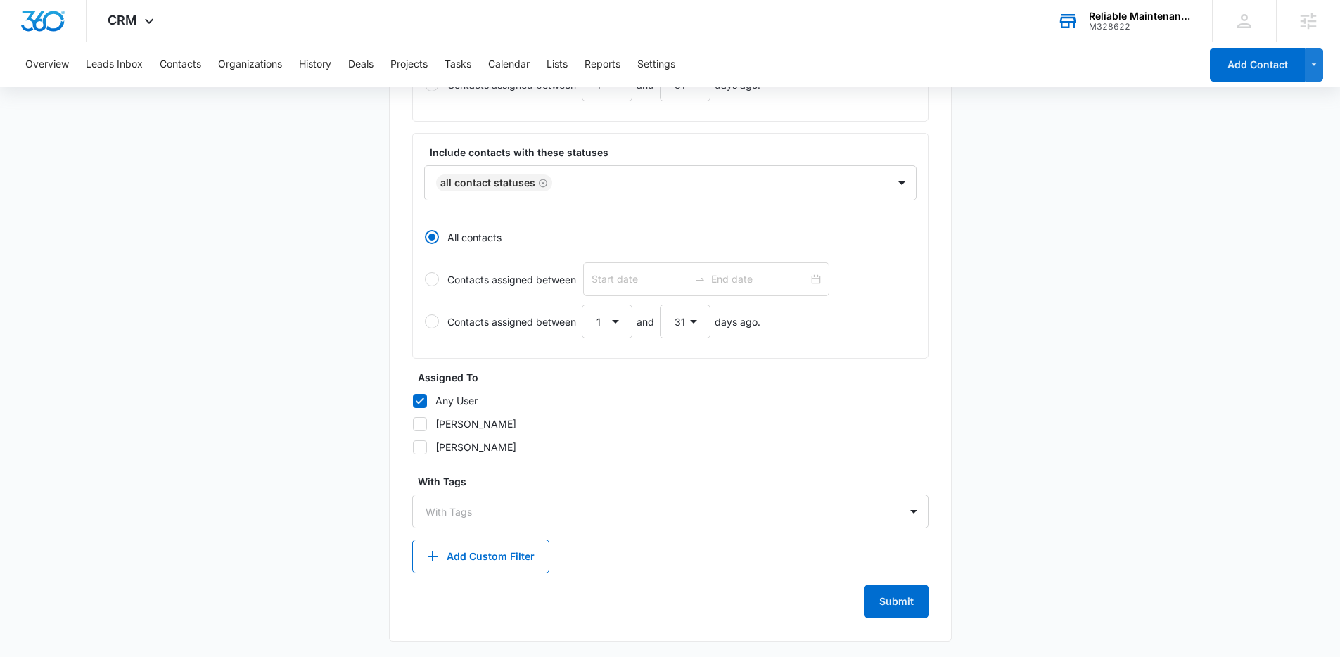
scroll to position [485, 0]
click at [579, 497] on div "With Tags" at bounding box center [656, 511] width 487 height 32
click at [916, 511] on div at bounding box center [914, 510] width 23 height 23
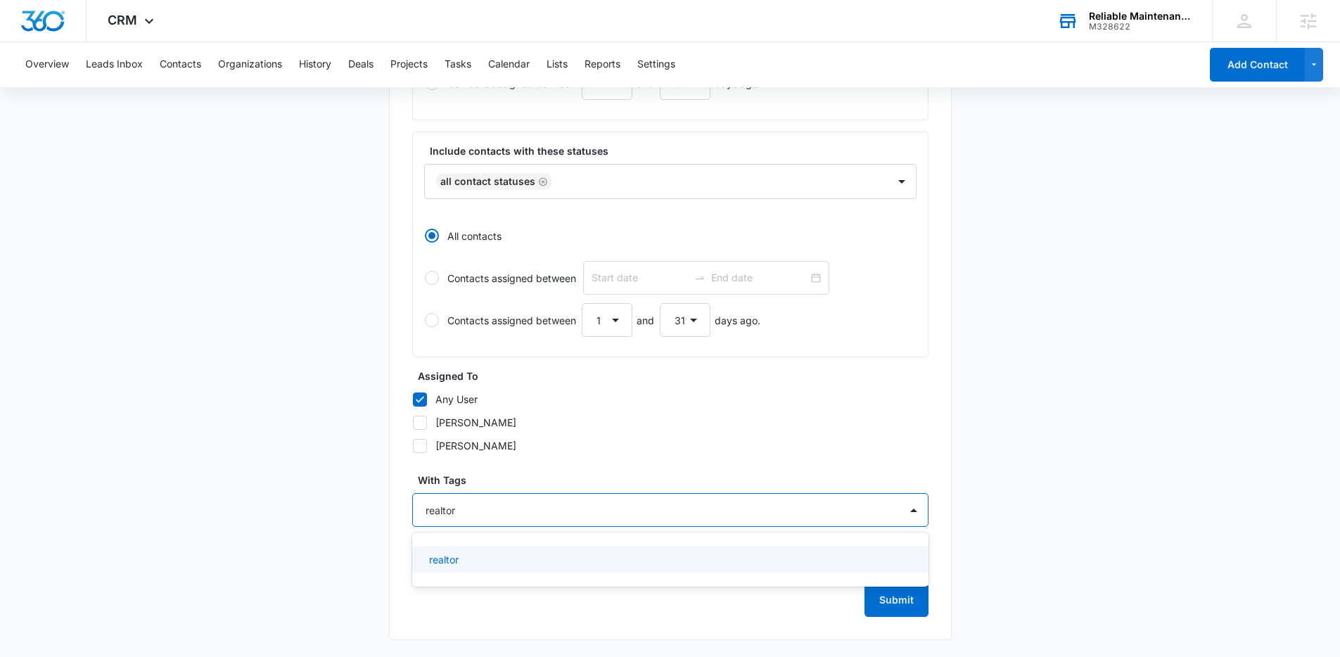
type input "realtor"
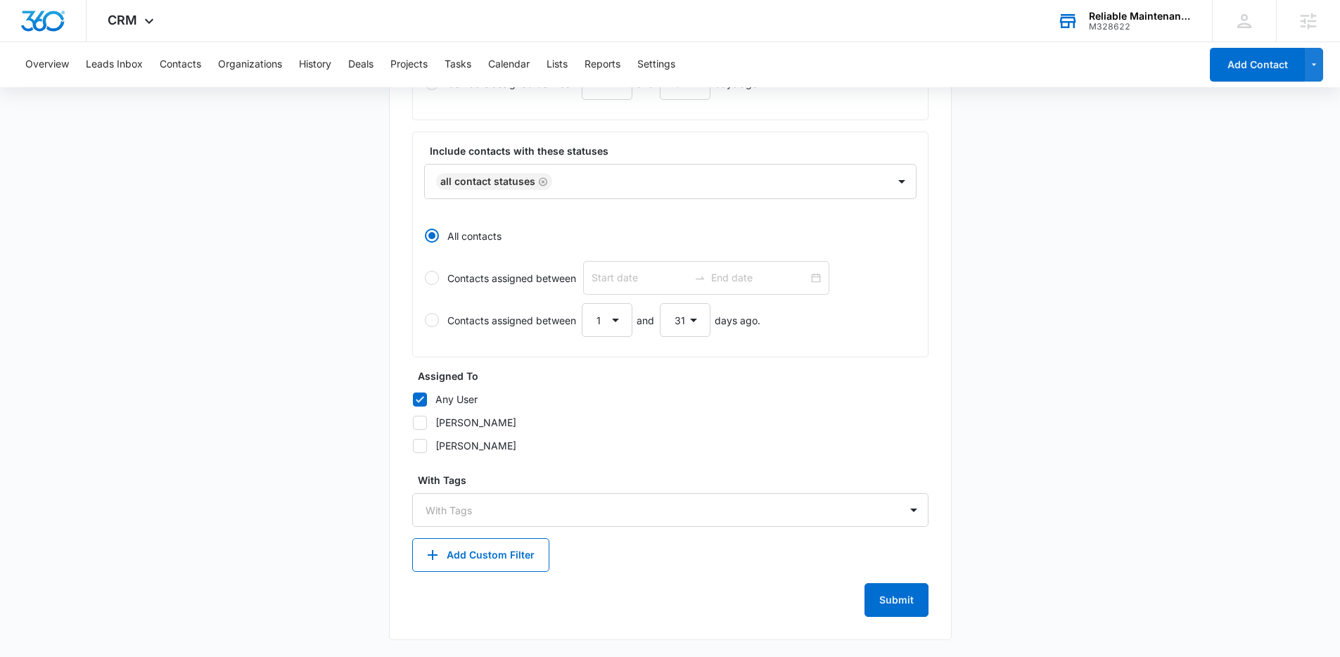
click at [312, 481] on main "Create New List Contacts In This List : 372 List Name * Realtor List Descriptio…" at bounding box center [670, 152] width 1340 height 1010
click at [893, 605] on button "Submit" at bounding box center [897, 600] width 64 height 34
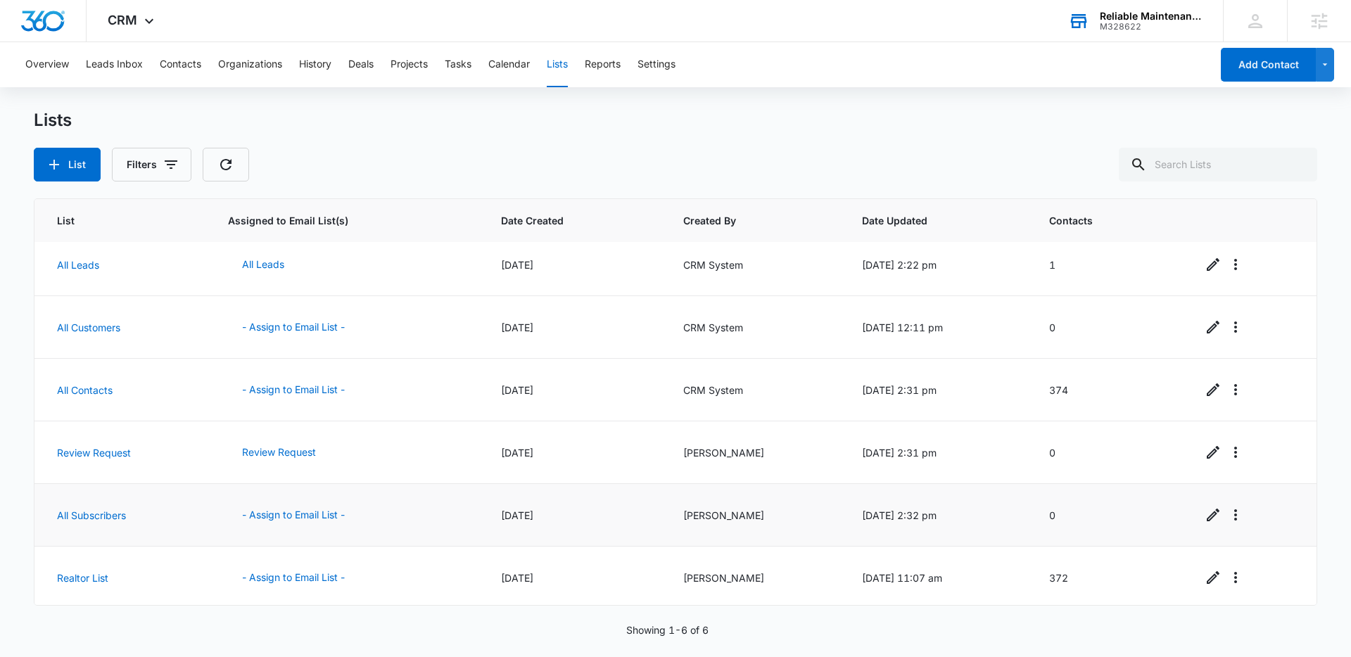
scroll to position [13, 0]
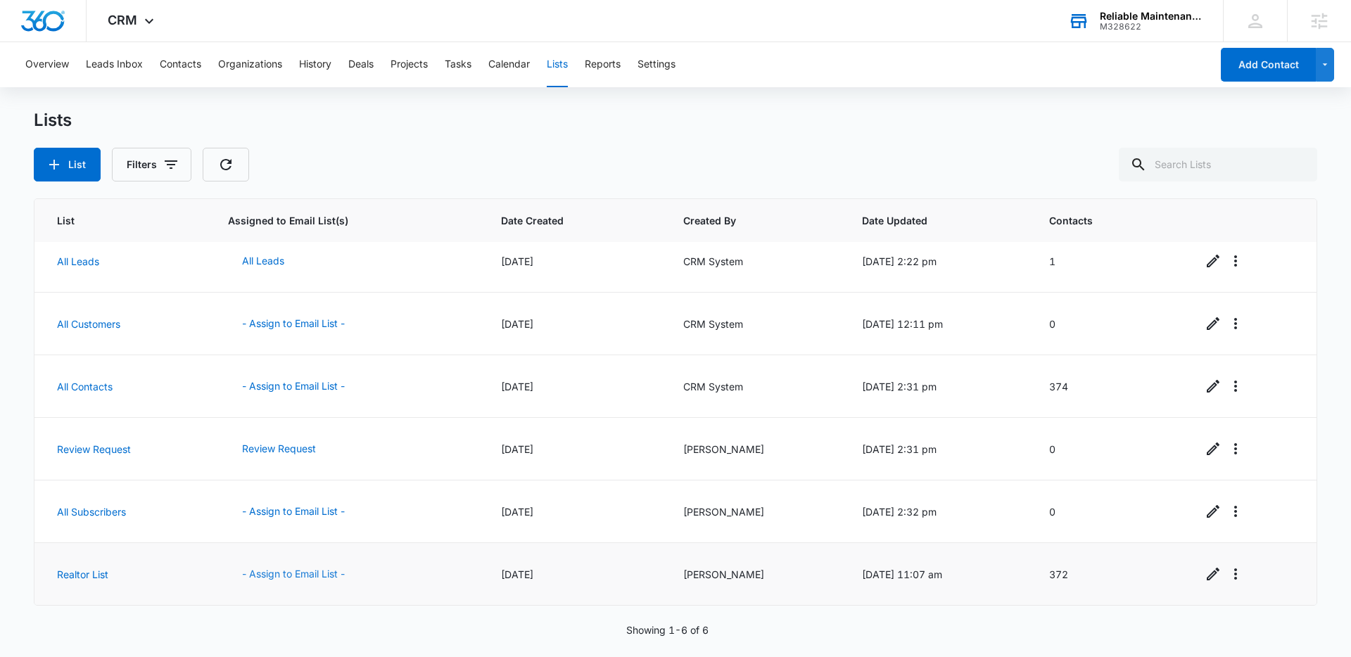
click at [322, 574] on button "- Assign to Email List -" at bounding box center [293, 574] width 131 height 34
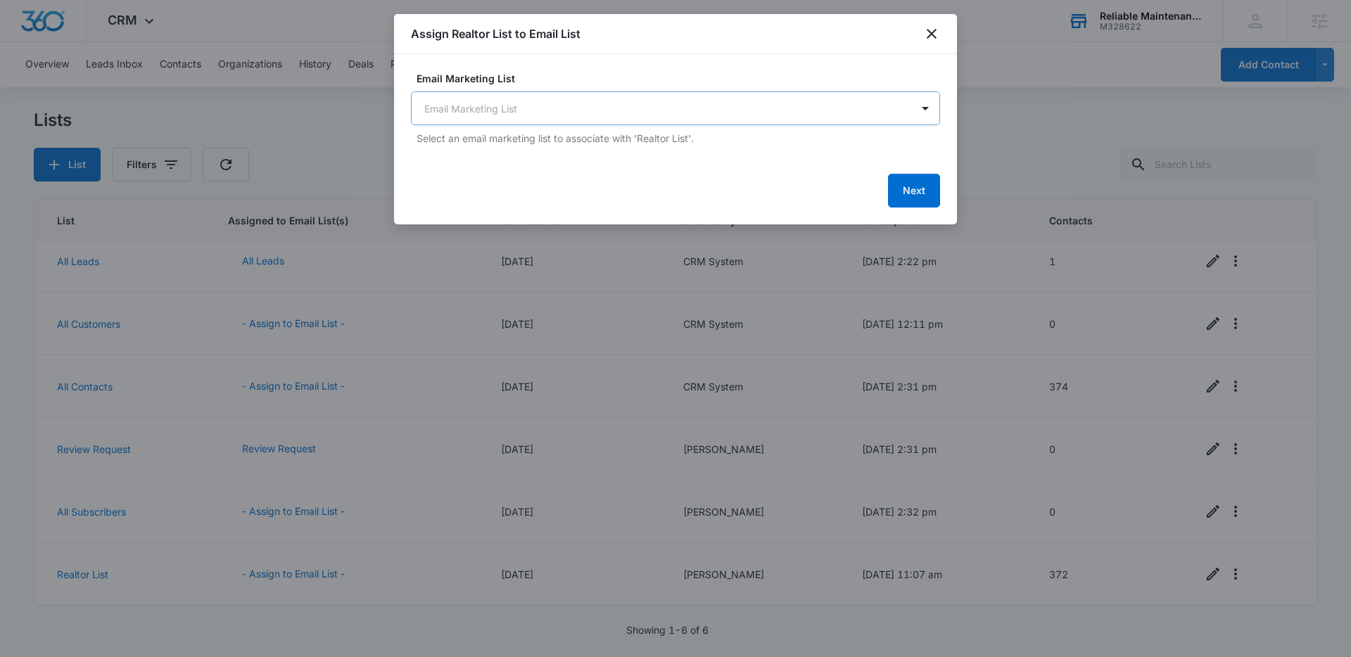
click at [811, 111] on body "CRM Apps Reputation Websites Forms CRM Email Social Payments POS Content Ads In…" at bounding box center [675, 328] width 1351 height 657
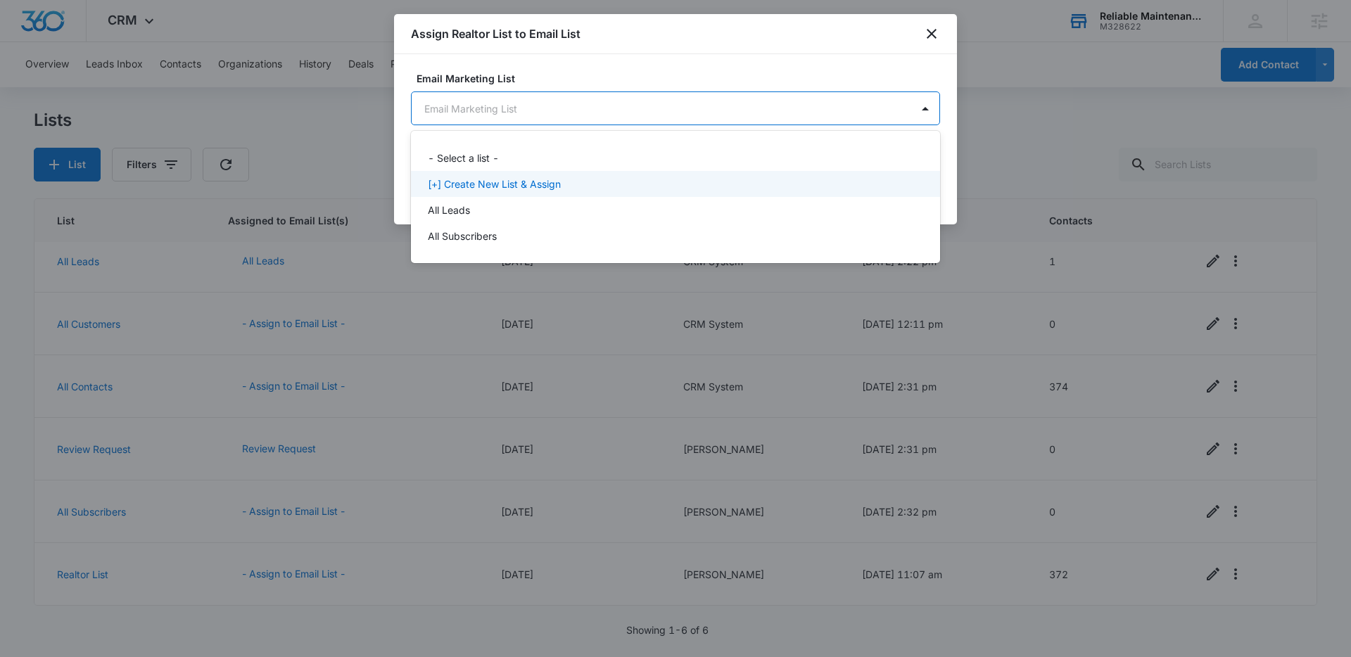
click at [520, 184] on p "[+] Create New List & Assign" at bounding box center [494, 184] width 133 height 15
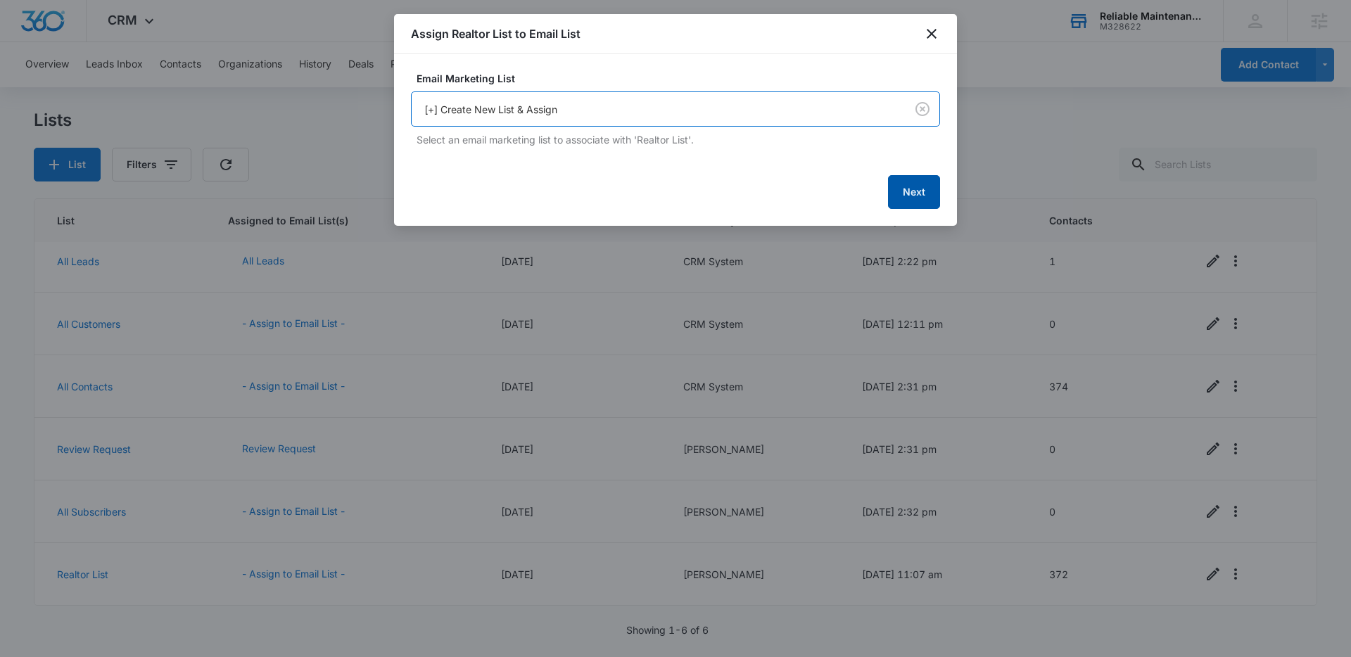
click at [901, 187] on button "Next" at bounding box center [914, 192] width 52 height 34
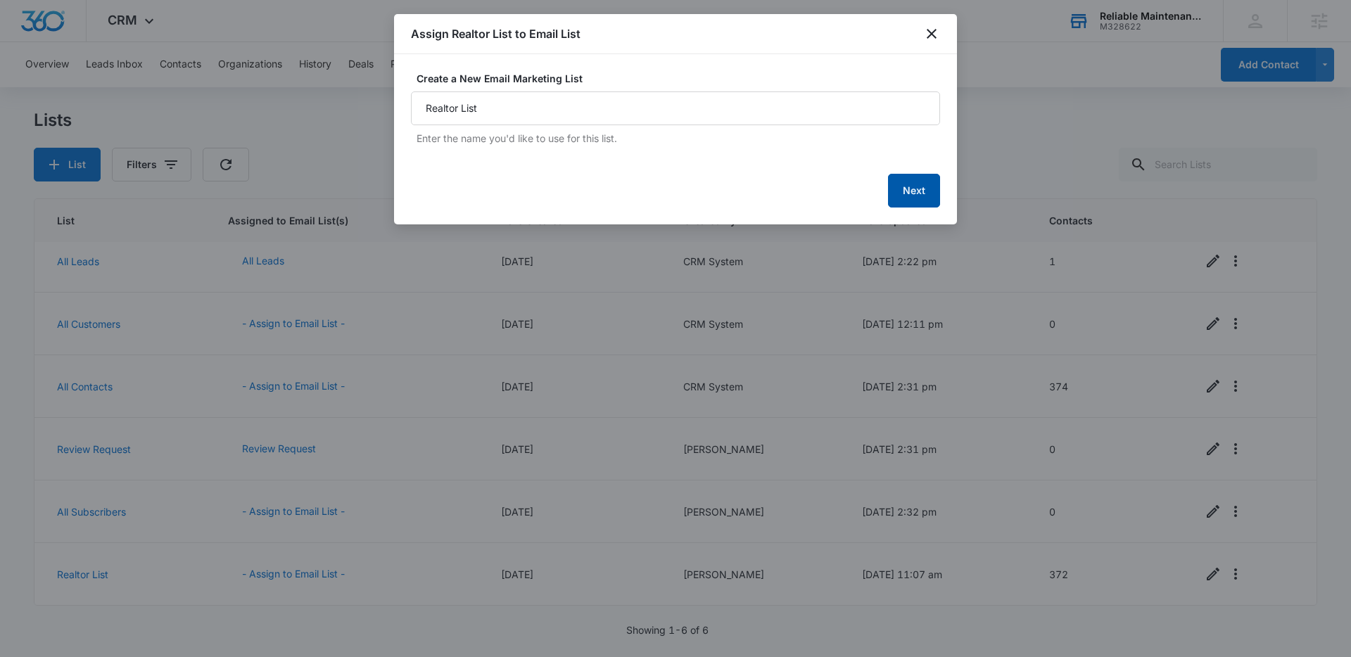
click at [911, 186] on button "Next" at bounding box center [914, 191] width 52 height 34
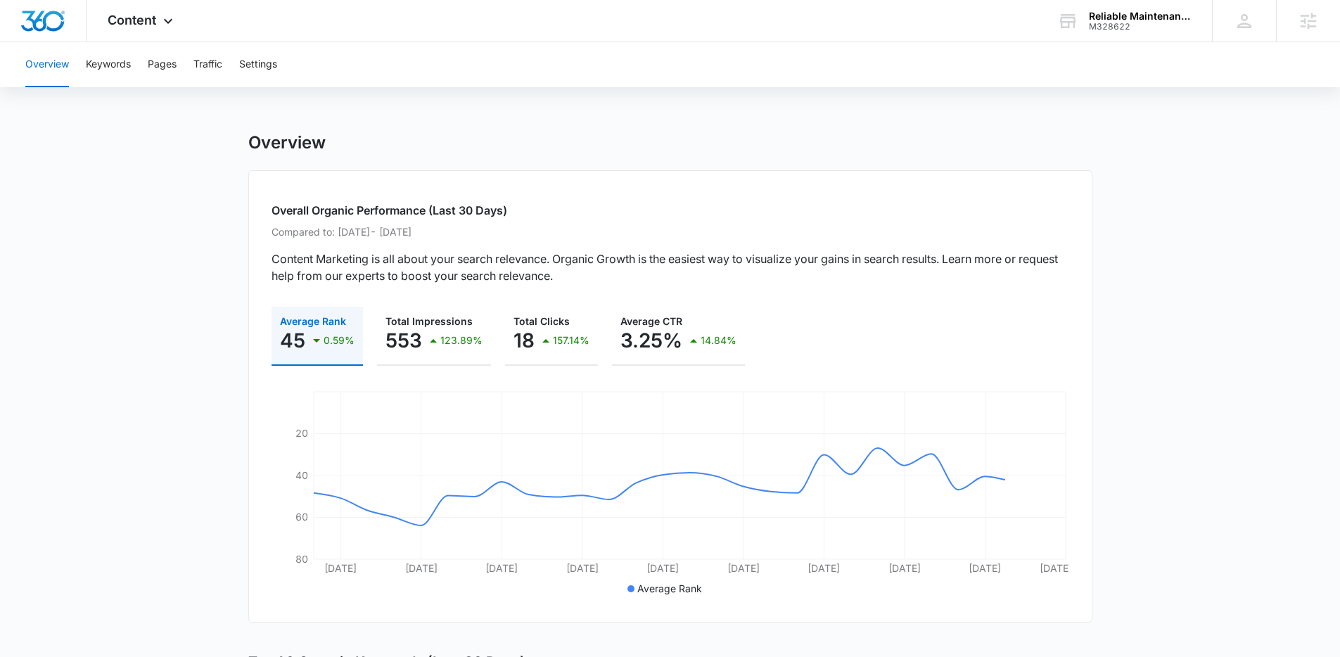
click at [156, 6] on div "Content Apps Reputation Websites Forms CRM Email Social Payments POS Content Ad…" at bounding box center [142, 21] width 111 height 42
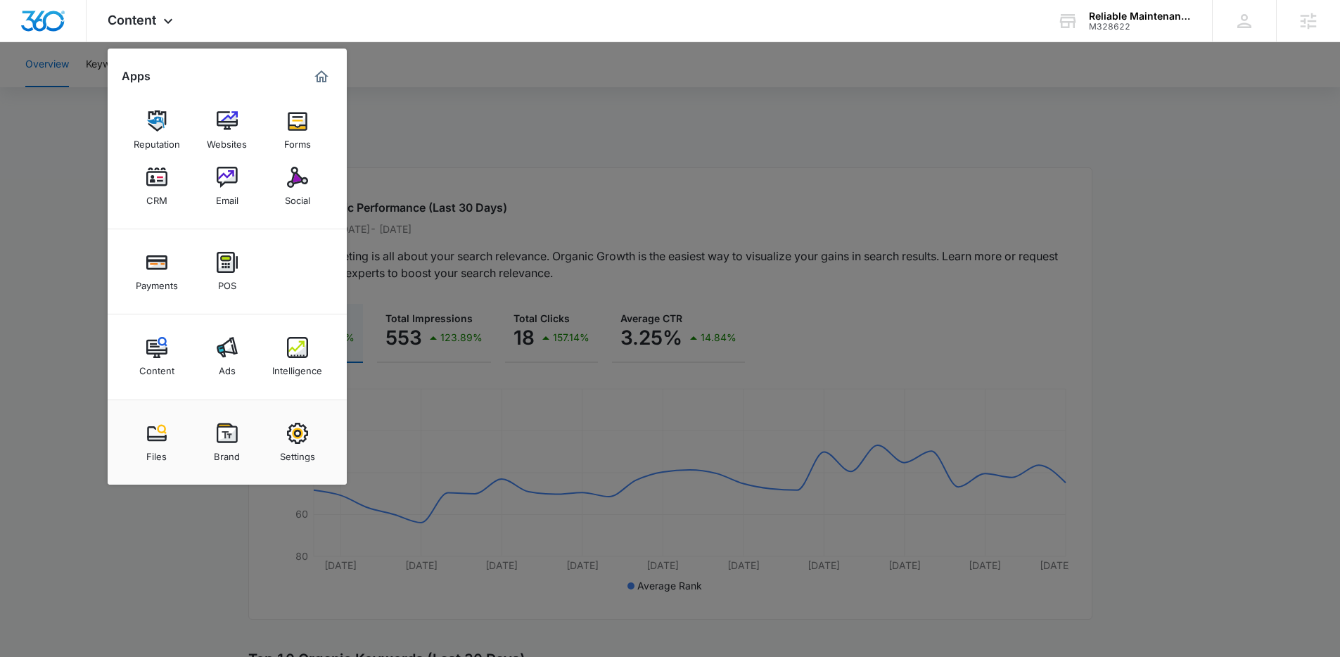
click at [90, 334] on div at bounding box center [670, 328] width 1340 height 657
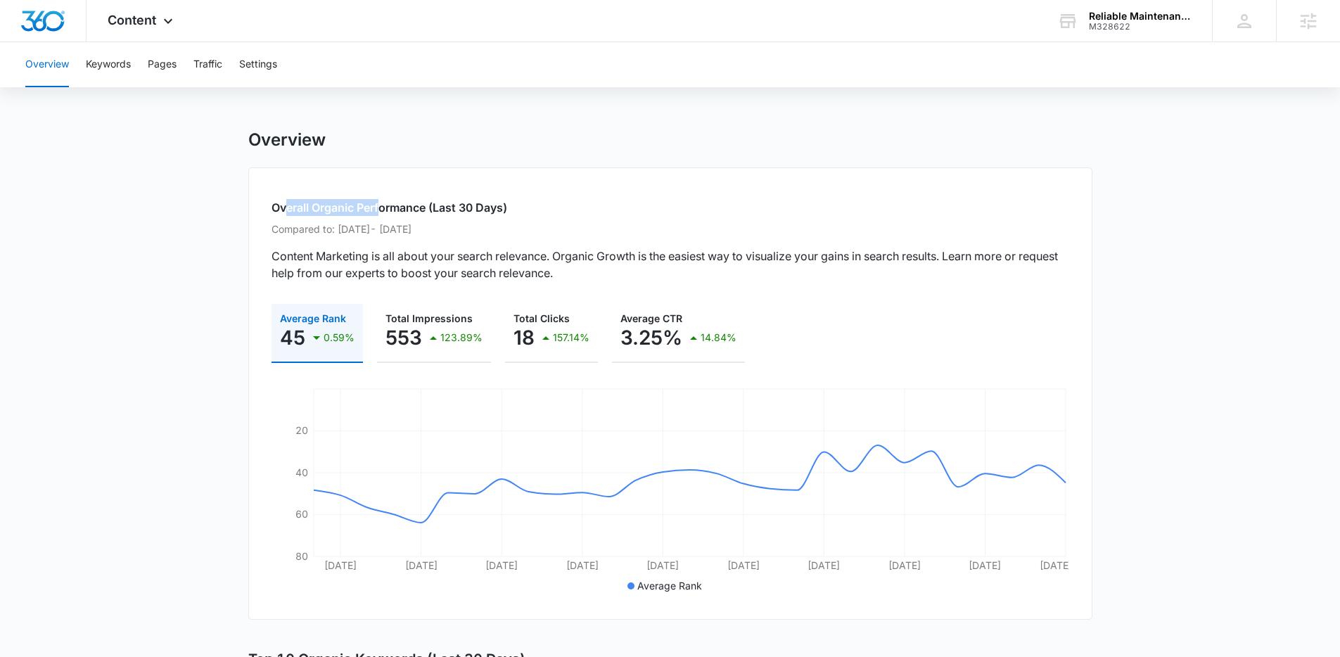
drag, startPoint x: 286, startPoint y: 209, endPoint x: 384, endPoint y: 210, distance: 97.8
click at [384, 210] on h2 "Overall Organic Performance (Last 30 Days)" at bounding box center [671, 207] width 798 height 17
click at [385, 210] on h2 "Overall Organic Performance (Last 30 Days)" at bounding box center [671, 207] width 798 height 17
drag, startPoint x: 385, startPoint y: 210, endPoint x: 357, endPoint y: 205, distance: 27.9
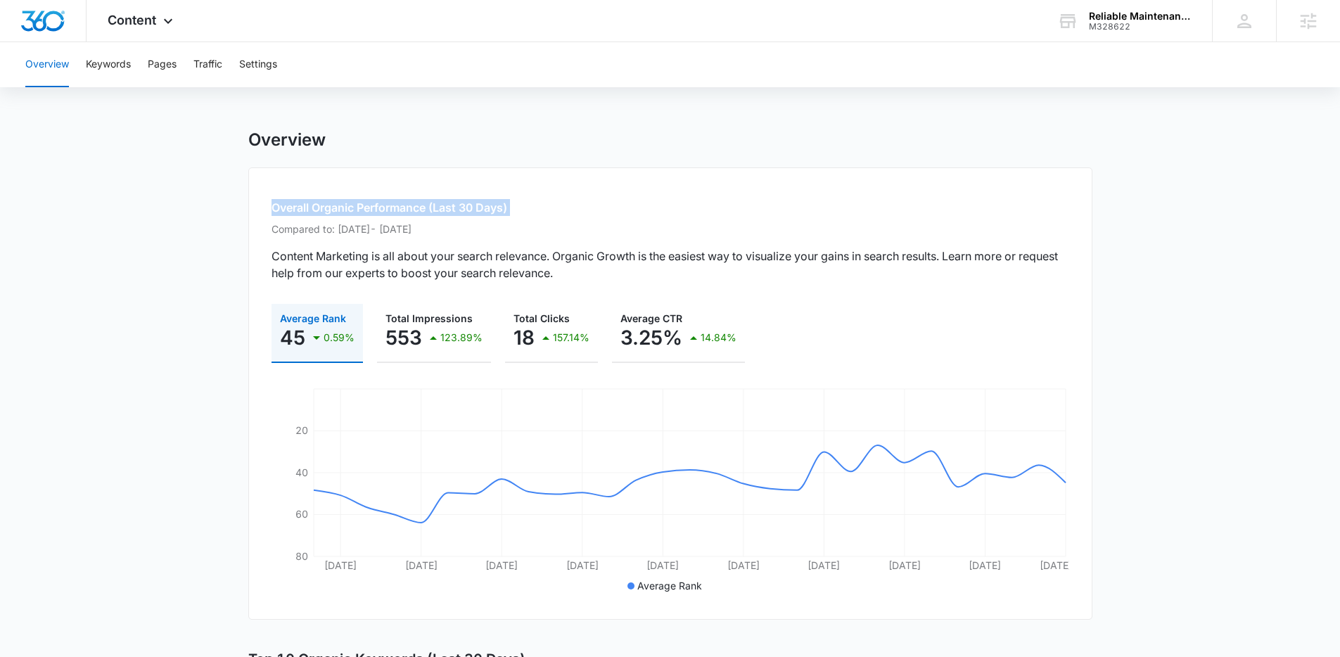
click at [357, 205] on h2 "Overall Organic Performance (Last 30 Days)" at bounding box center [671, 207] width 798 height 17
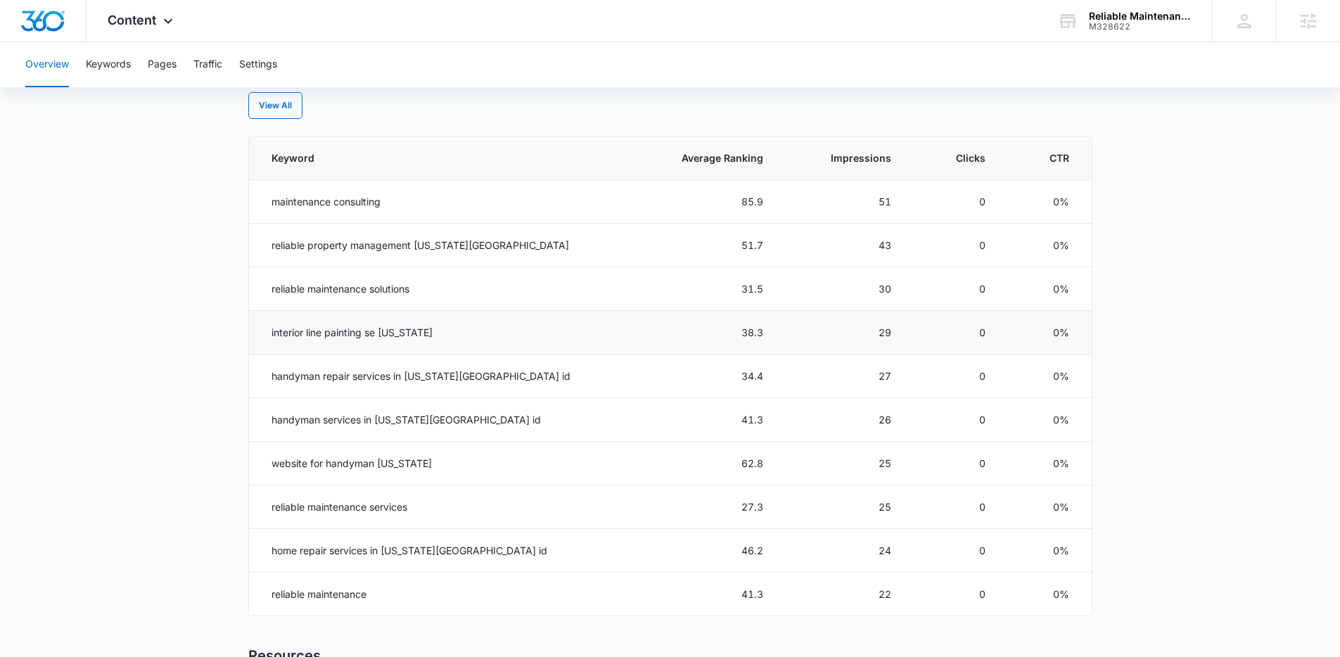
scroll to position [597, 0]
click at [687, 153] on span "Average Ranking" at bounding box center [715, 157] width 98 height 15
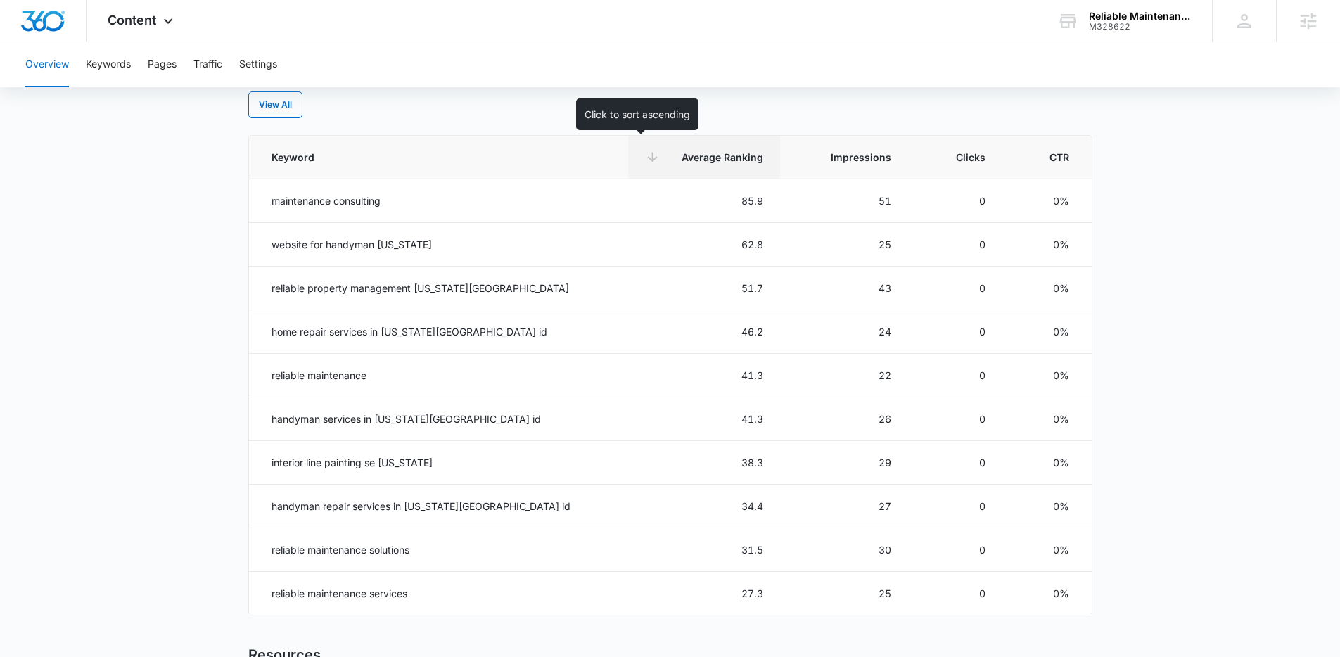
click at [687, 153] on span "Average Ranking" at bounding box center [715, 157] width 98 height 15
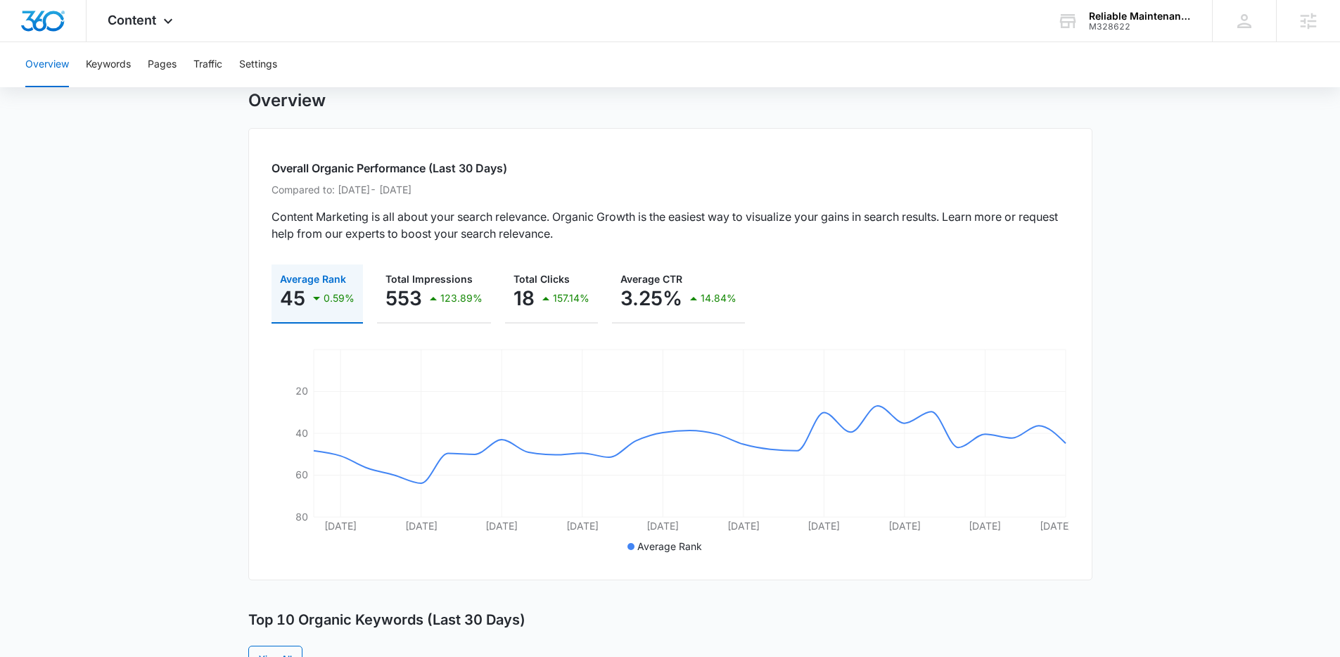
scroll to position [67, 0]
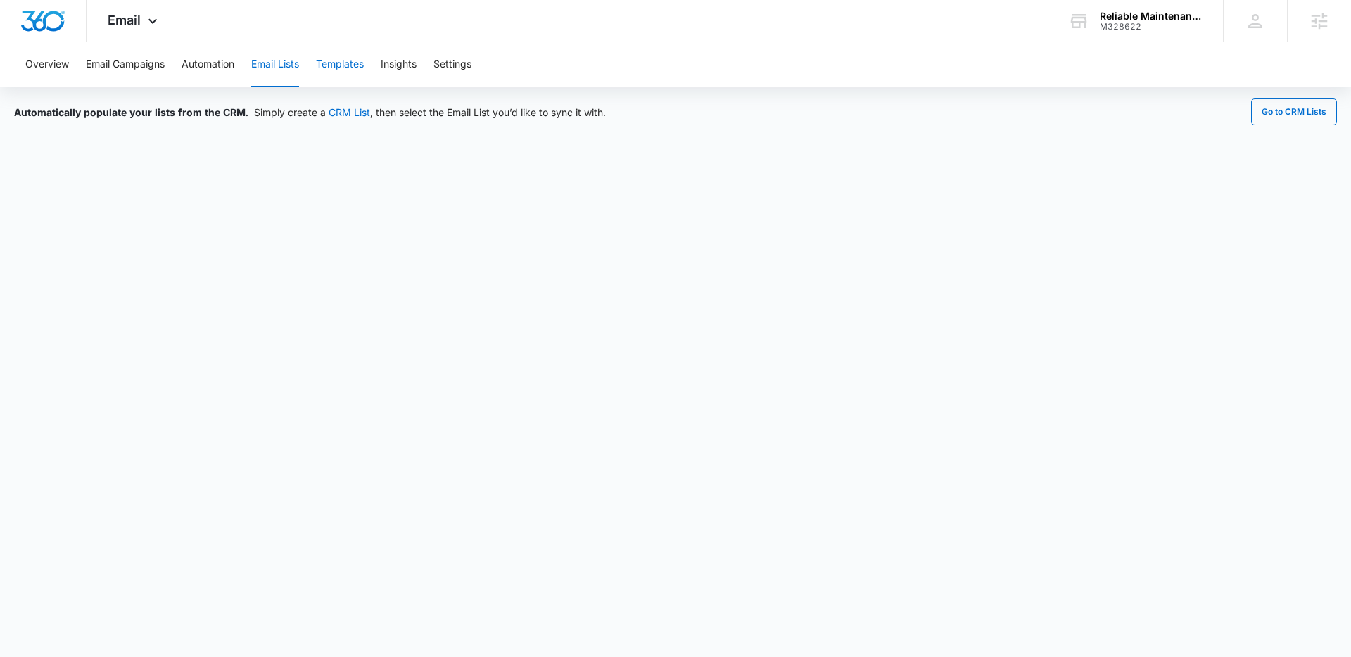
click at [348, 73] on button "Templates" at bounding box center [340, 64] width 48 height 45
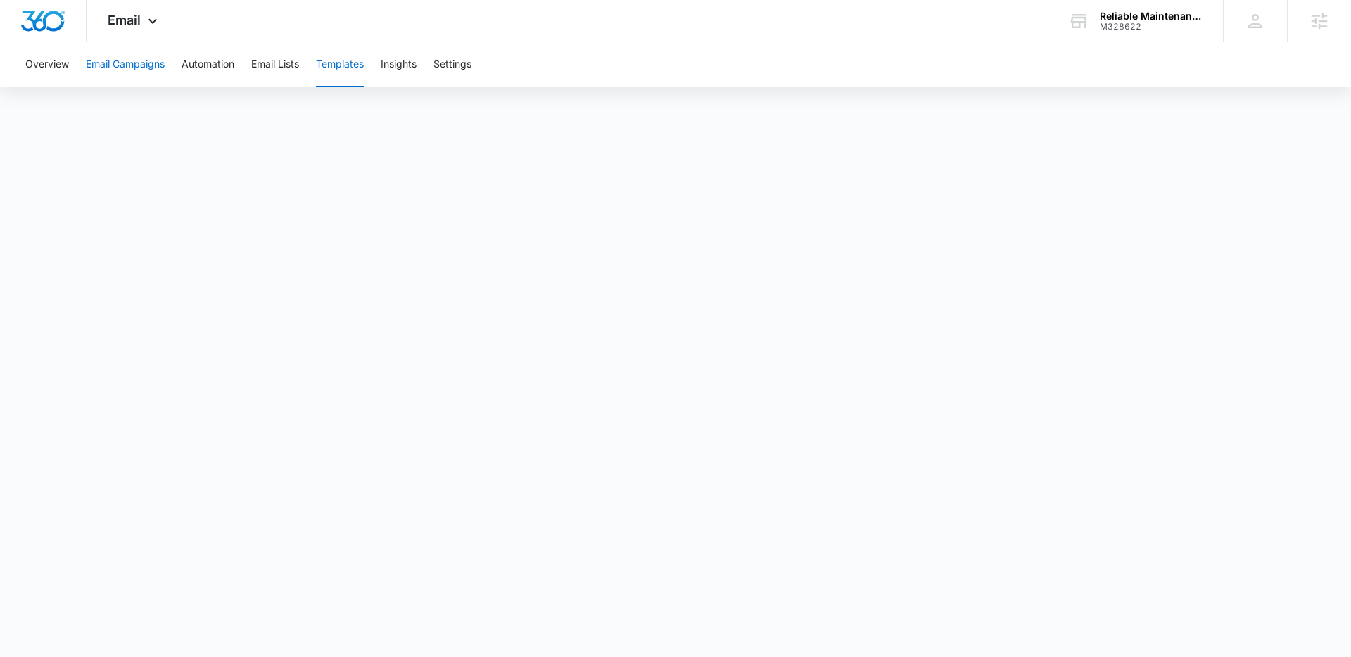
click at [152, 66] on button "Email Campaigns" at bounding box center [125, 64] width 79 height 45
